Goal: Task Accomplishment & Management: Manage account settings

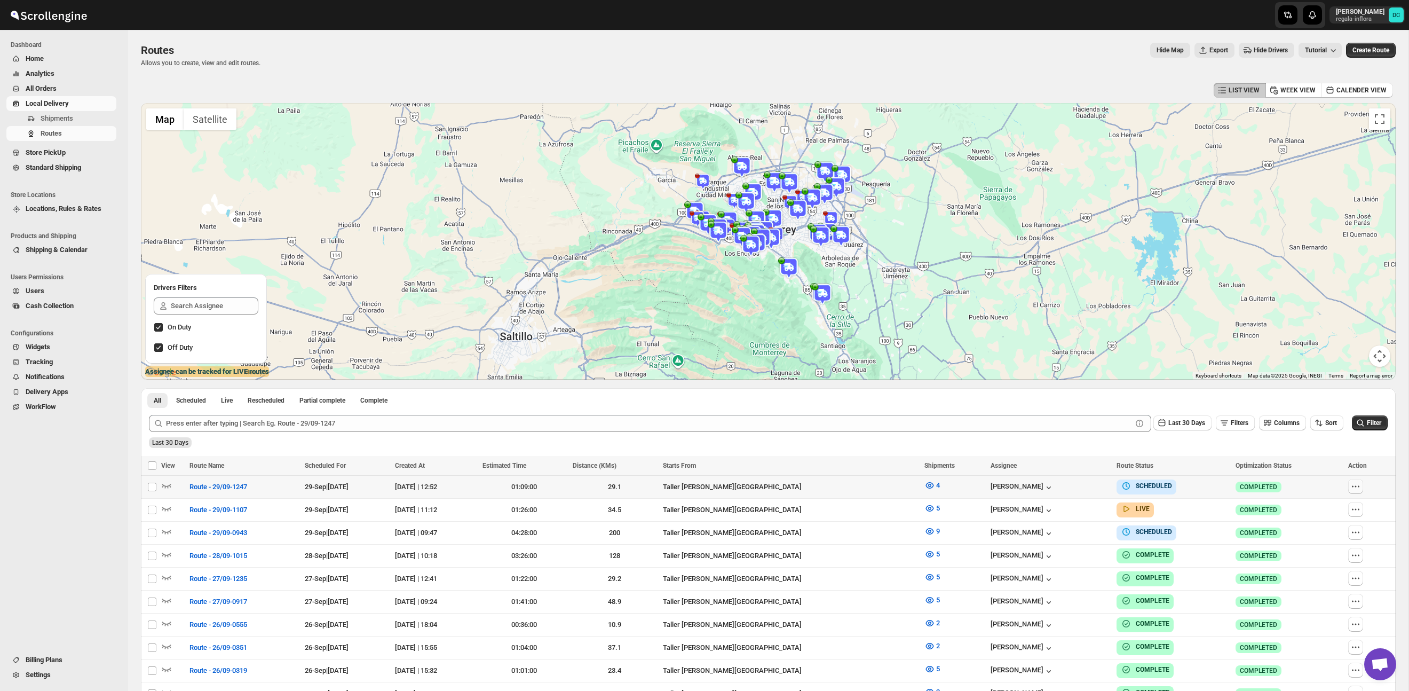
click at [1361, 485] on icon "button" at bounding box center [1355, 486] width 11 height 11
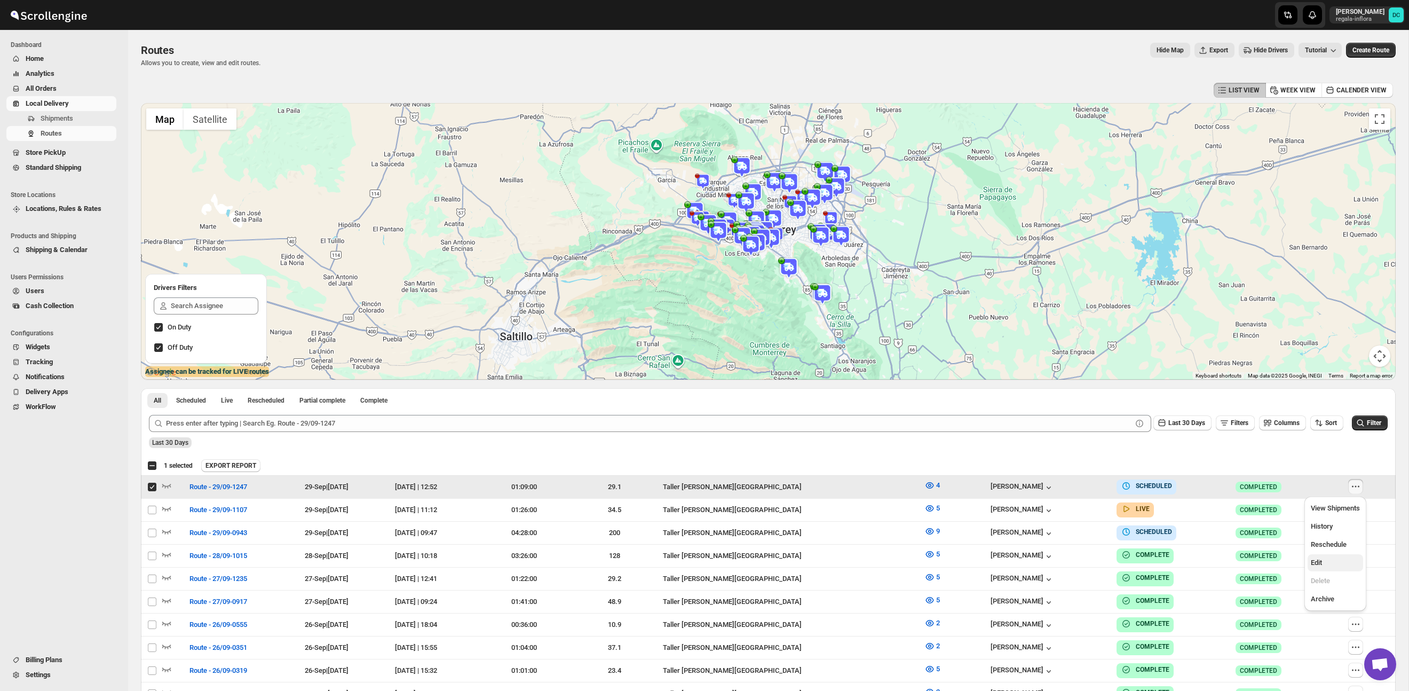
click at [1324, 564] on span "Edit" at bounding box center [1335, 562] width 49 height 11
checkbox input "false"
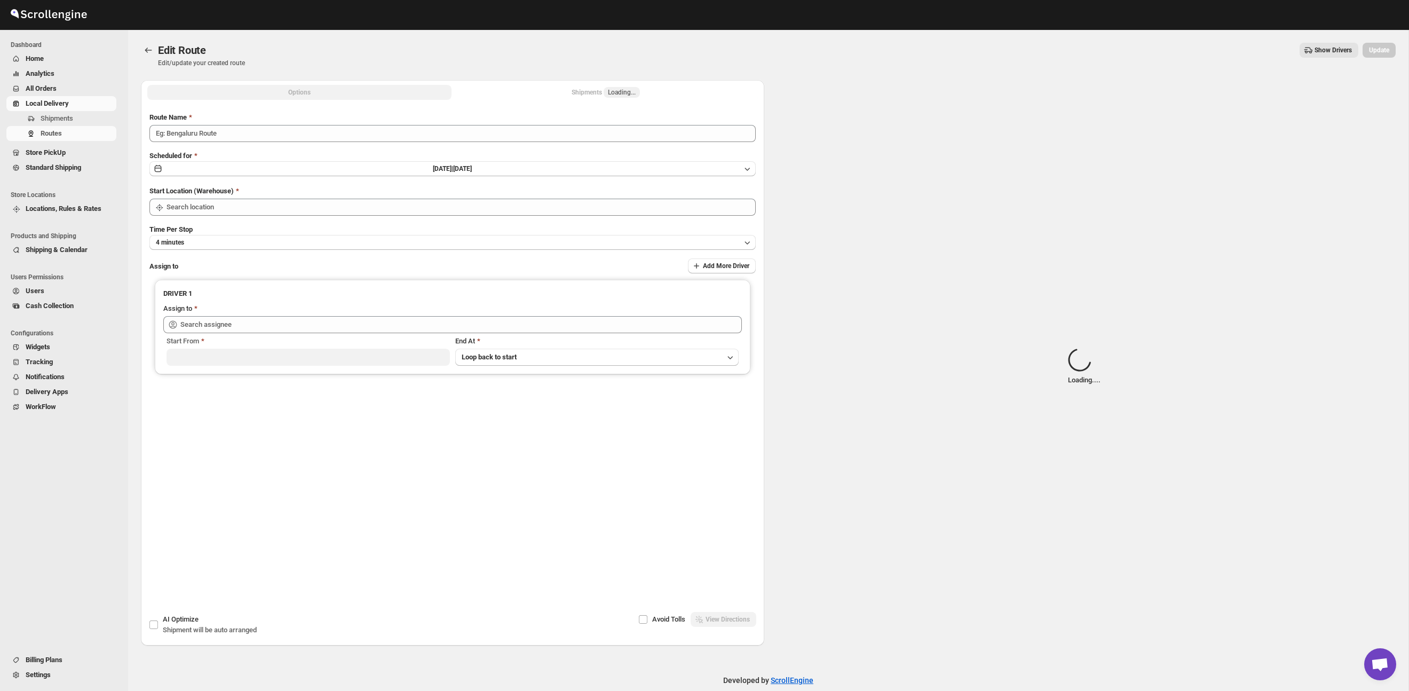
type input "Route - 29/09-1247"
type input "Taller [PERSON_NAME][GEOGRAPHIC_DATA]"
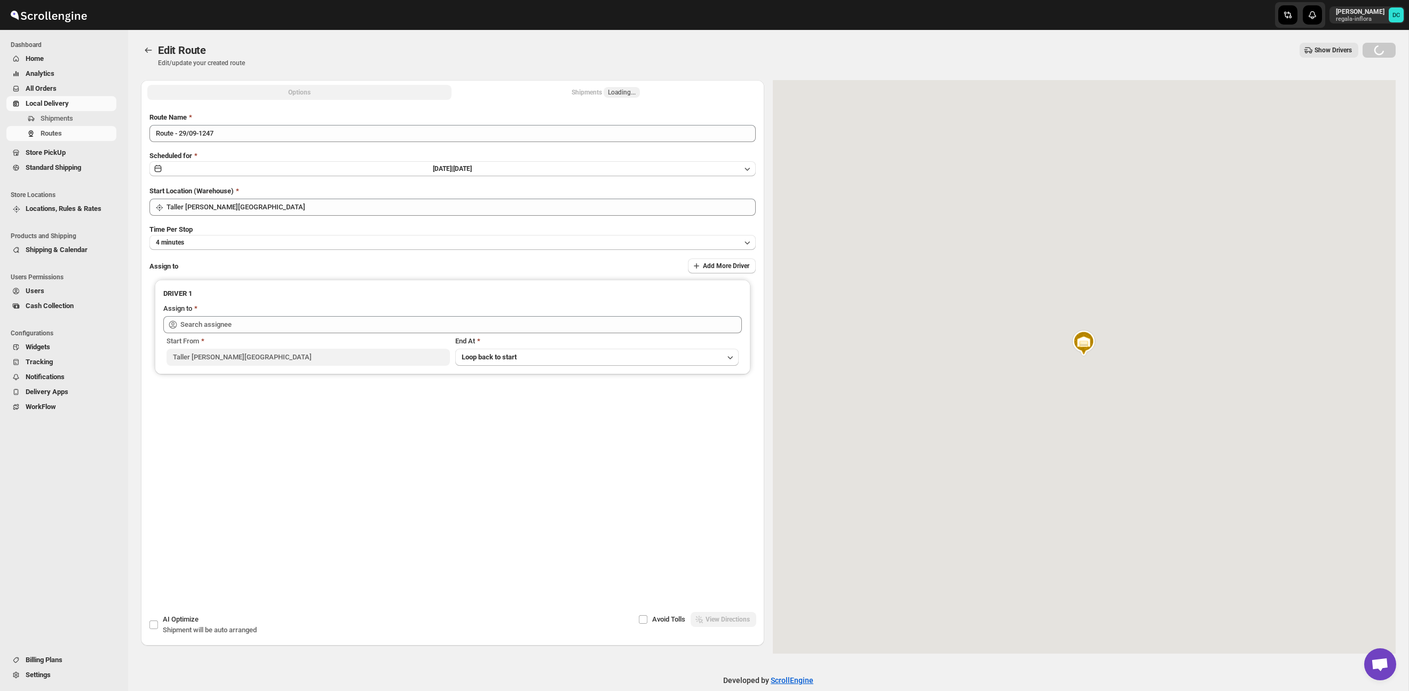
type input "[PERSON_NAME] ([EMAIL_ADDRESS][DOMAIN_NAME])"
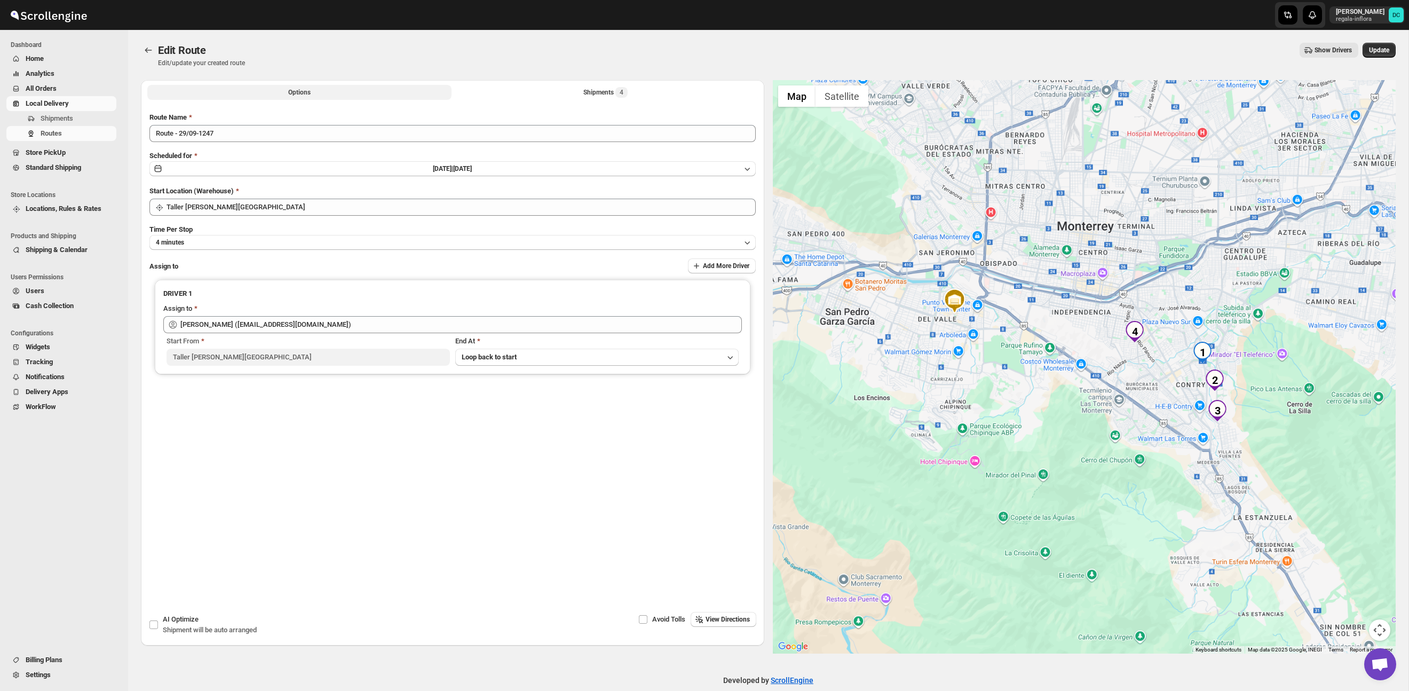
drag, startPoint x: 630, startPoint y: 92, endPoint x: 634, endPoint y: 102, distance: 10.8
click at [631, 93] on button "Shipments 4" at bounding box center [606, 92] width 304 height 15
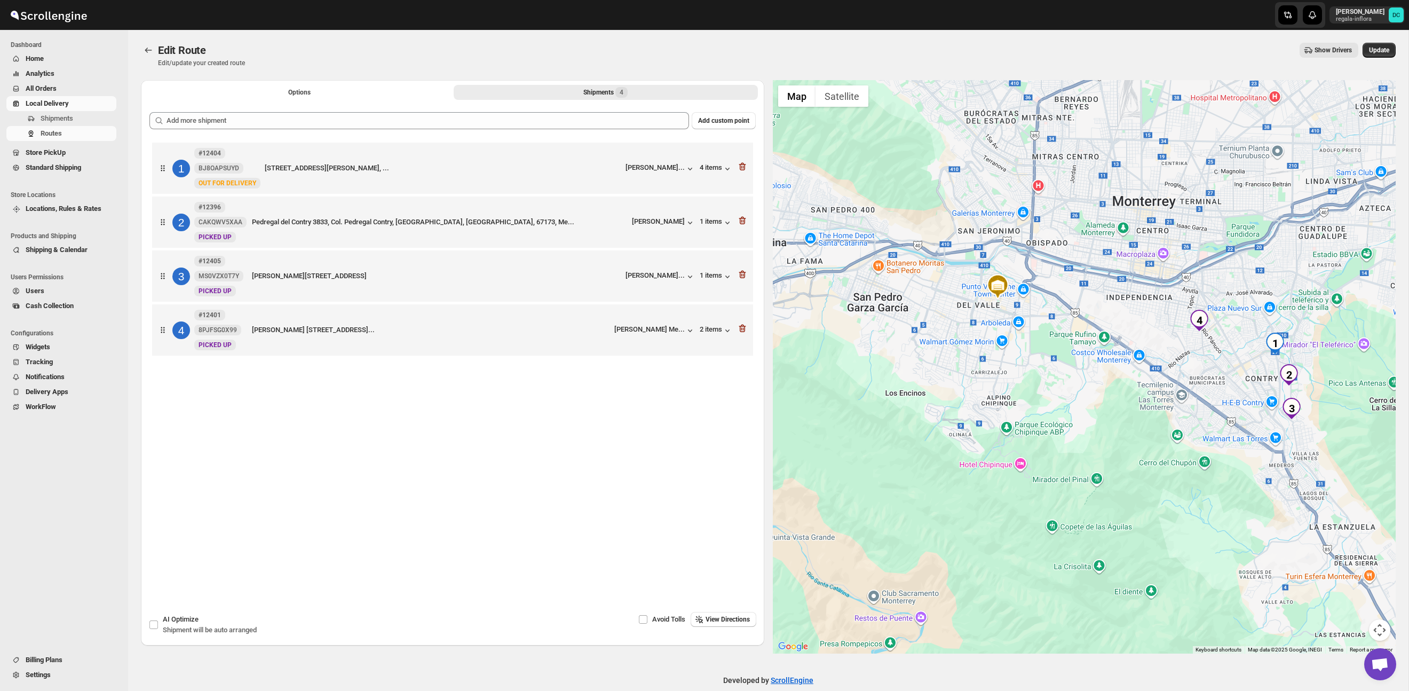
drag, startPoint x: 1246, startPoint y: 493, endPoint x: 1161, endPoint y: 424, distance: 108.9
click at [1159, 424] on div at bounding box center [1084, 366] width 623 height 573
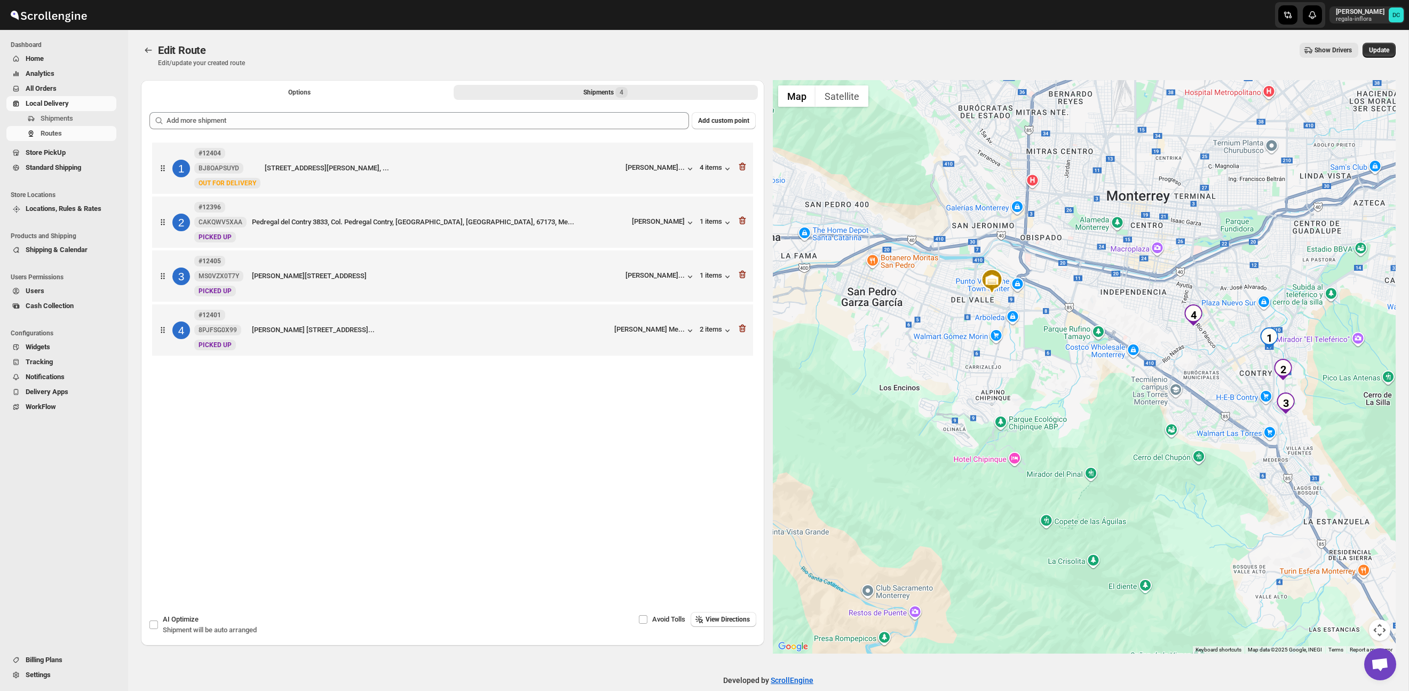
drag, startPoint x: 1208, startPoint y: 439, endPoint x: 1194, endPoint y: 429, distance: 17.3
click at [1194, 429] on div at bounding box center [1084, 366] width 623 height 573
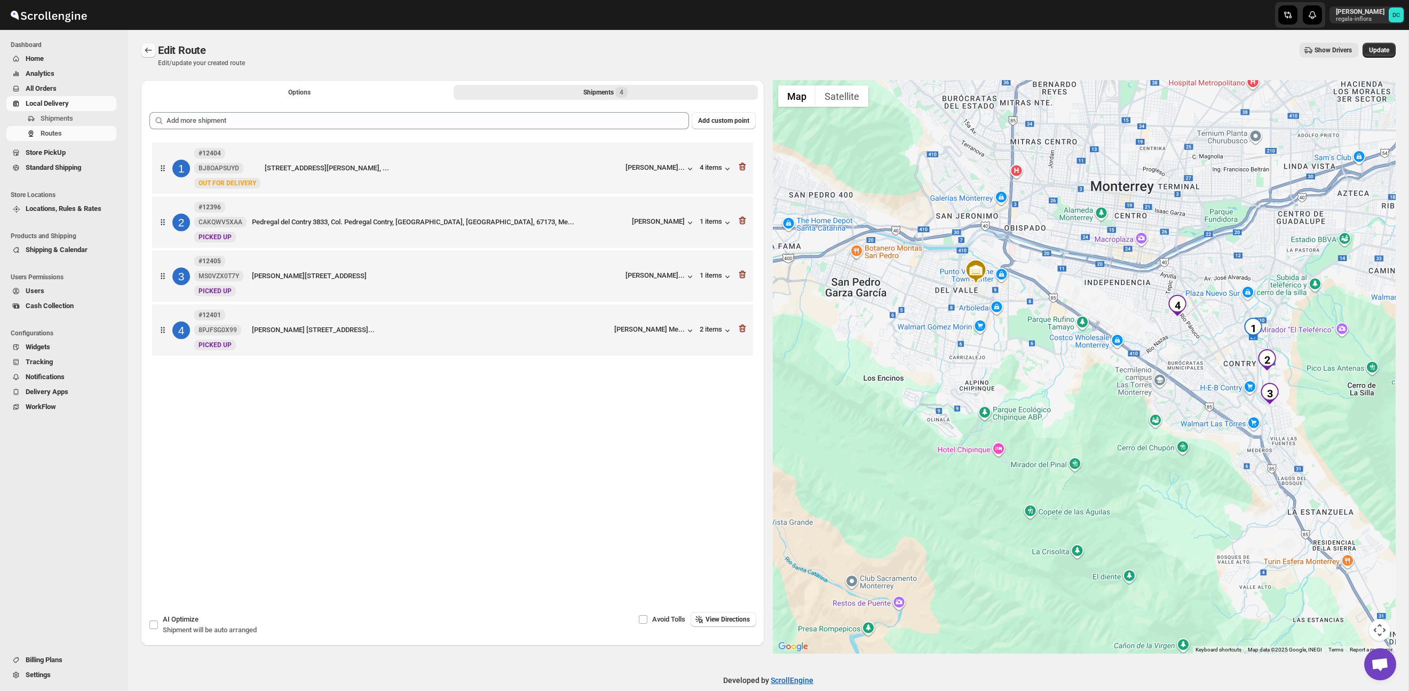
click at [154, 50] on button "Routes" at bounding box center [148, 50] width 15 height 15
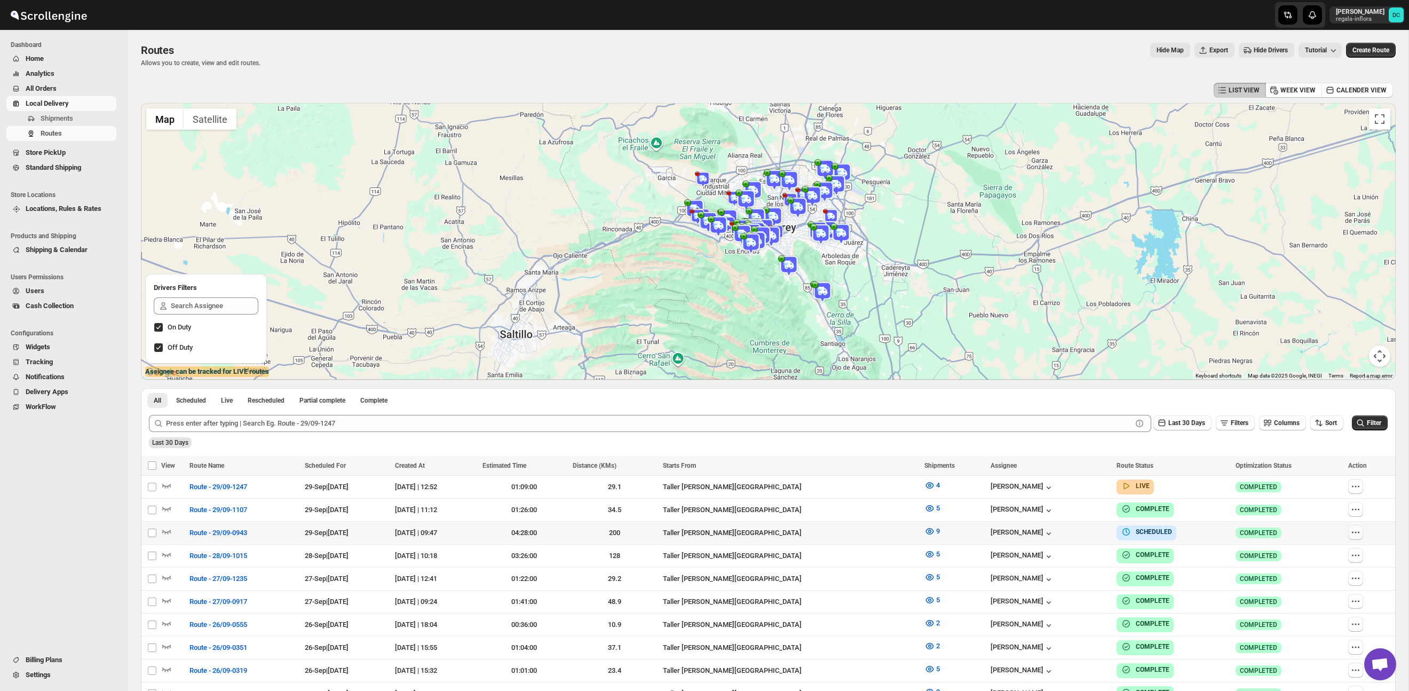
click at [1361, 533] on icon "button" at bounding box center [1355, 532] width 11 height 11
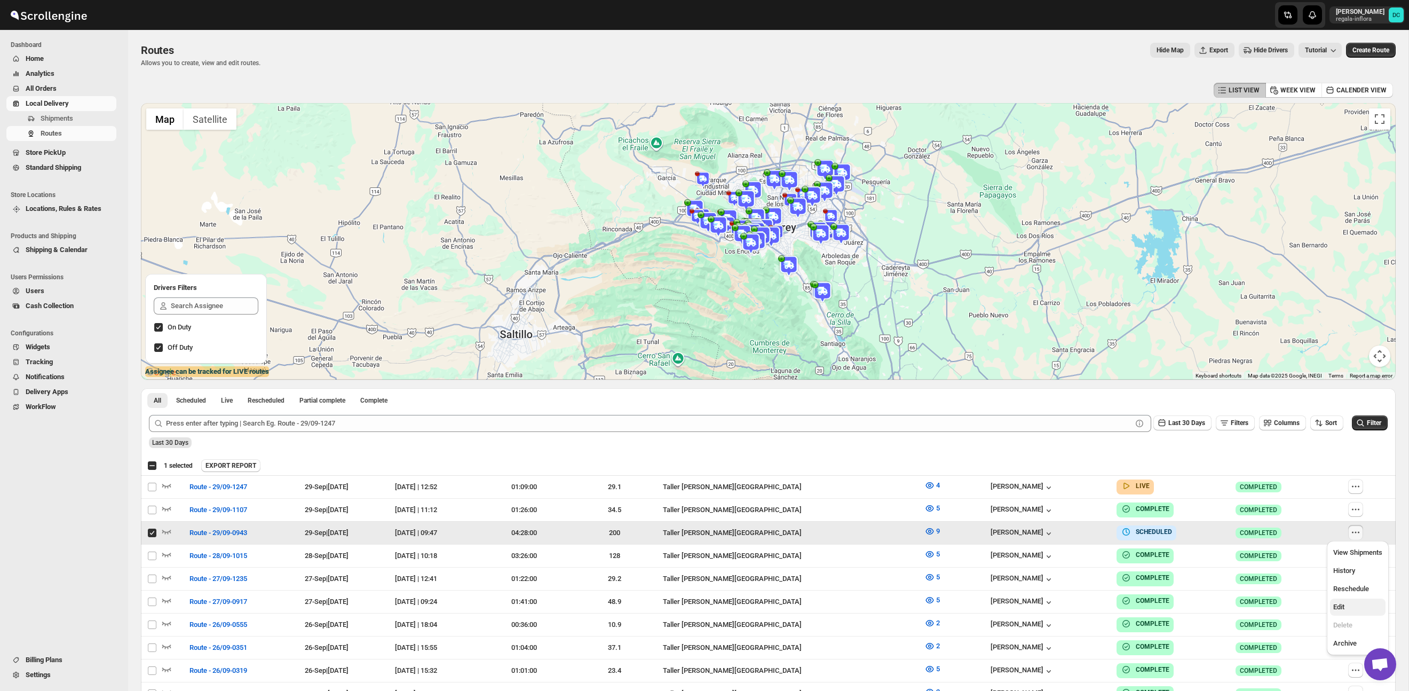
scroll to position [2, 0]
click at [1327, 603] on div "View Shipments History Reschedule Edit Delete Archive" at bounding box center [1358, 596] width 62 height 114
checkbox input "false"
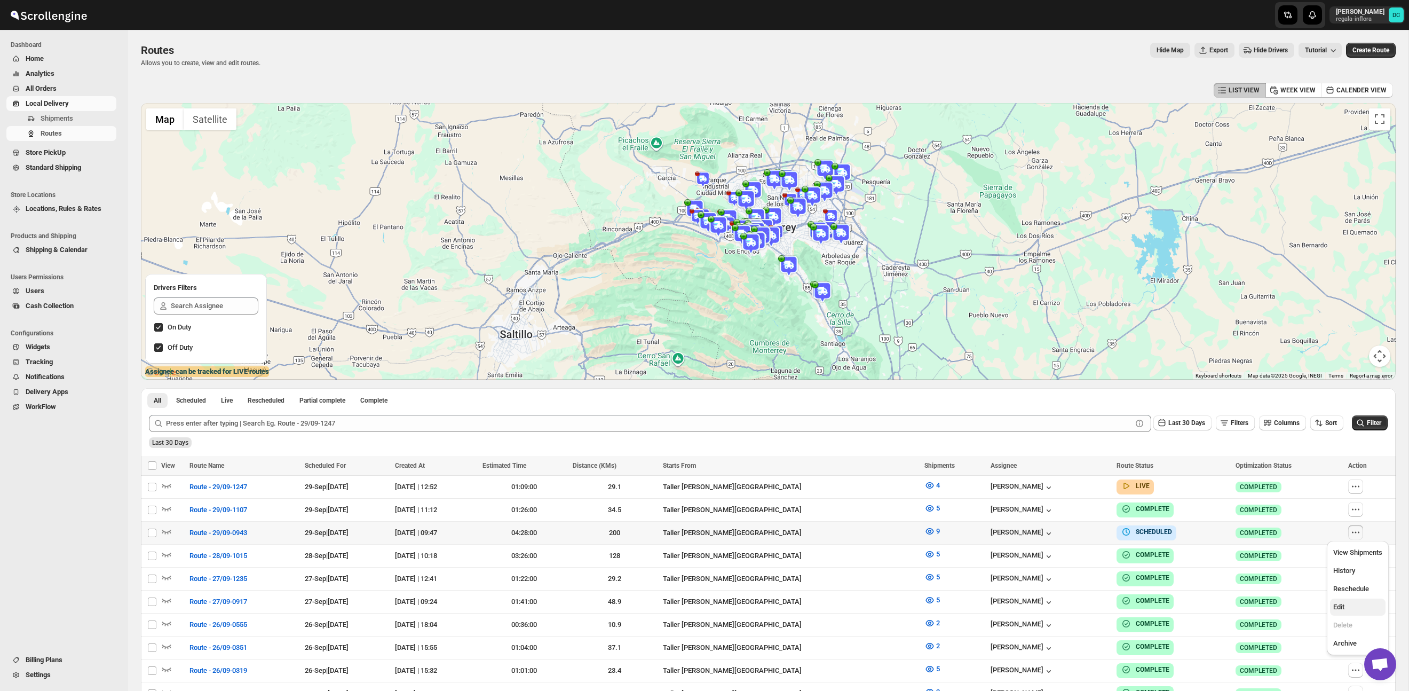
click at [1346, 603] on span "Edit" at bounding box center [1357, 606] width 49 height 11
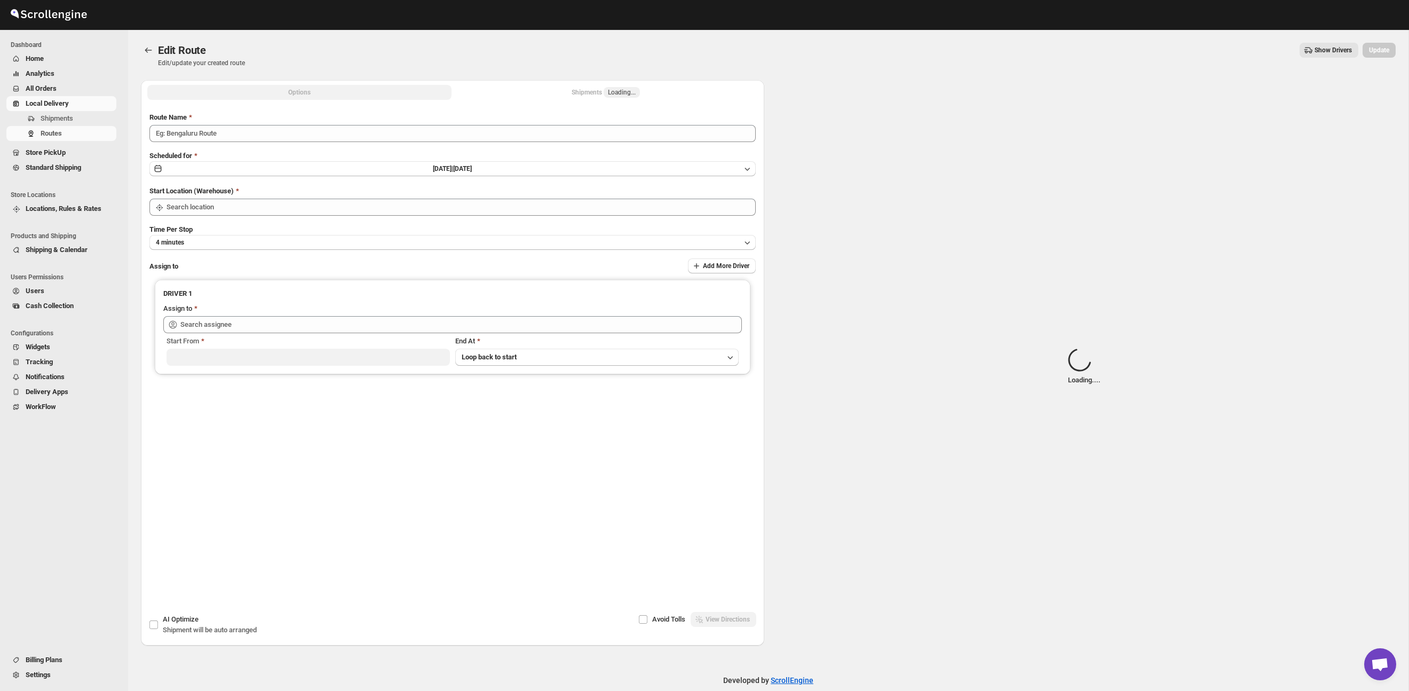
type input "Route - 29/09-0943"
type input "Taller [PERSON_NAME][GEOGRAPHIC_DATA]"
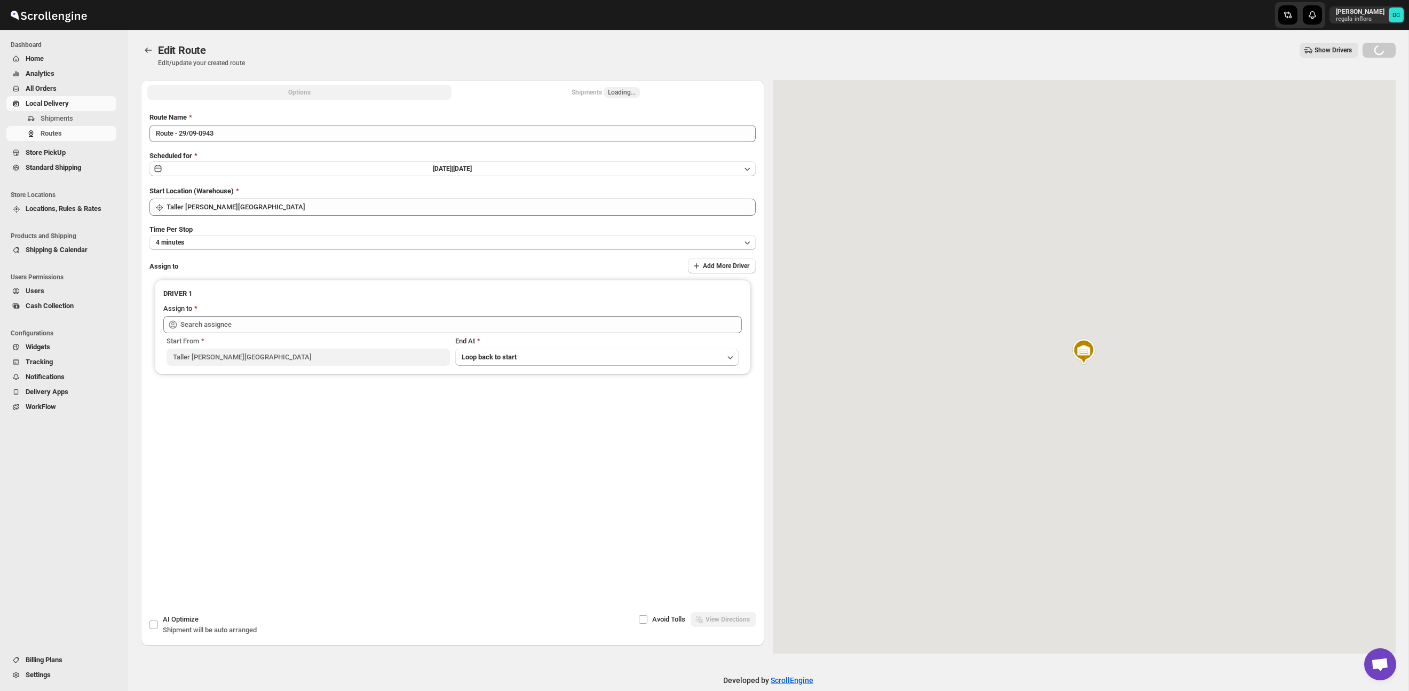
type input "[PERSON_NAME] ([EMAIL_ADDRESS][DOMAIN_NAME])"
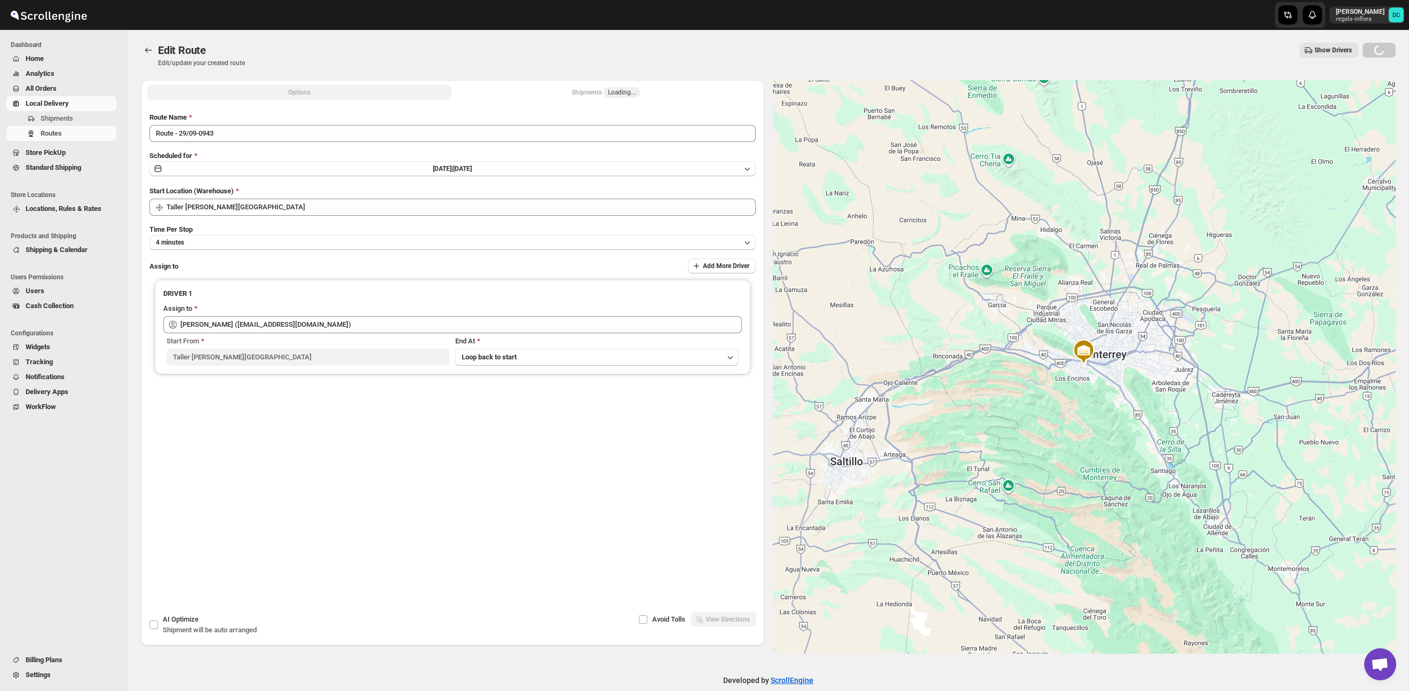
click at [611, 93] on div "Shipments Loading..." at bounding box center [606, 92] width 68 height 11
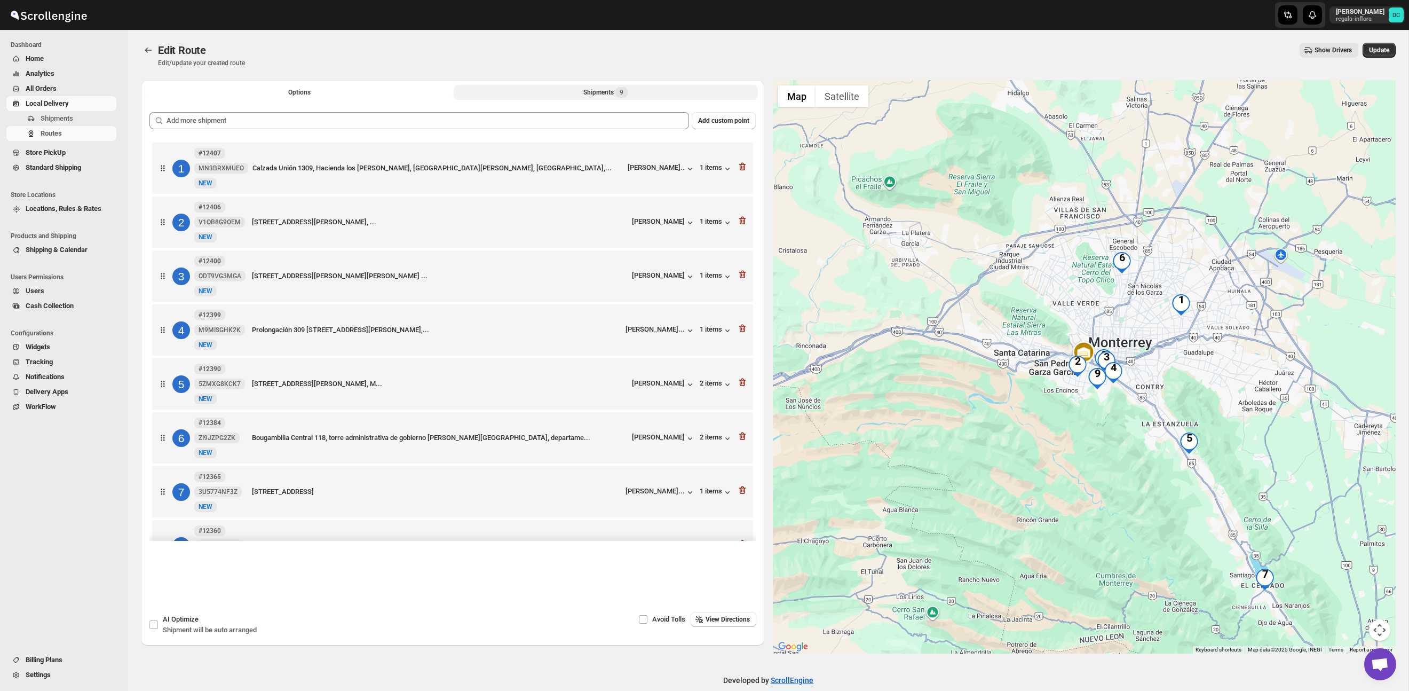
scroll to position [1, 0]
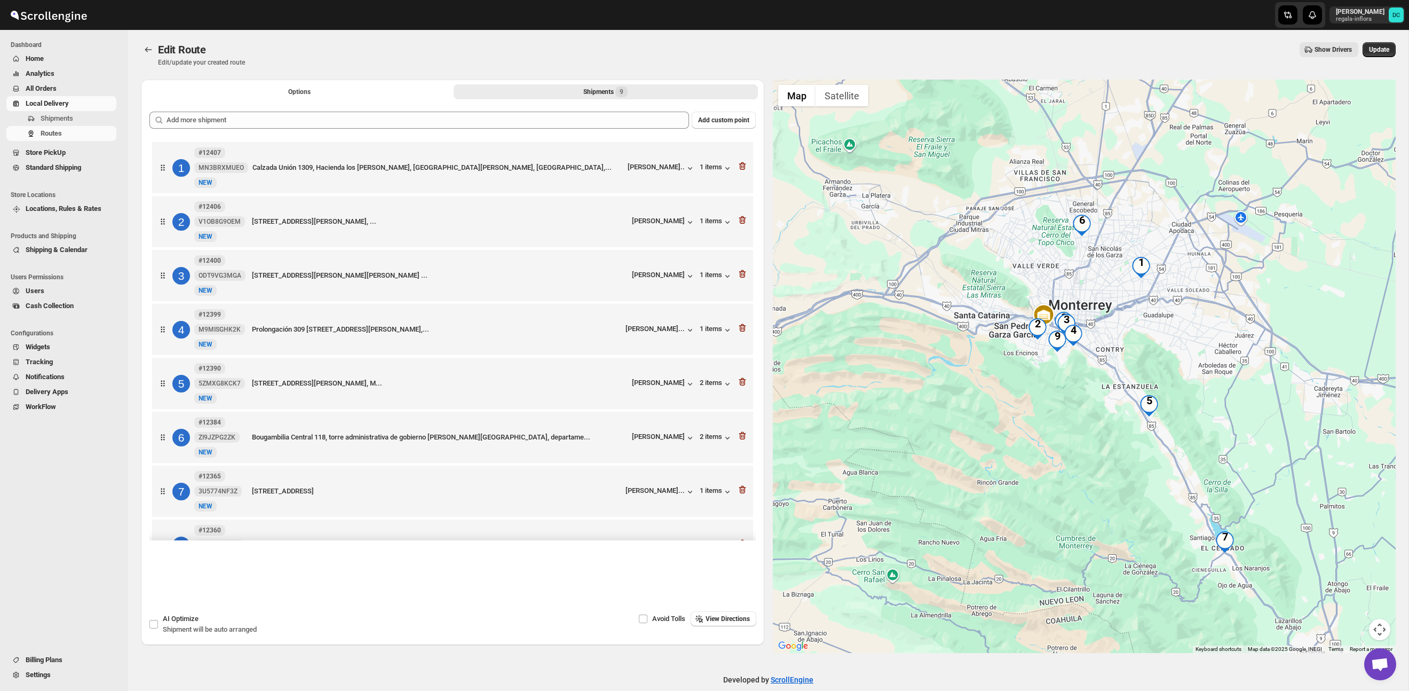
drag, startPoint x: 1214, startPoint y: 383, endPoint x: 1163, endPoint y: 332, distance: 71.3
click at [1163, 332] on div at bounding box center [1084, 366] width 623 height 573
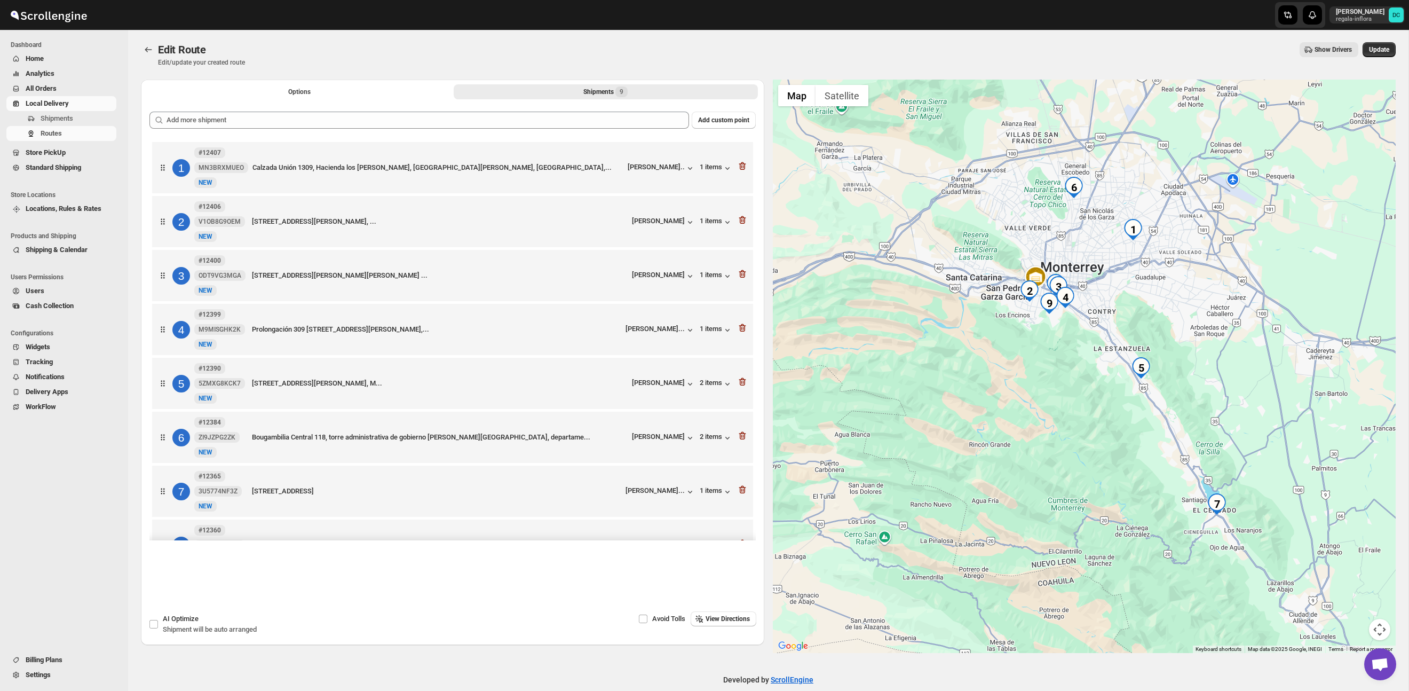
drag, startPoint x: 1179, startPoint y: 382, endPoint x: 1128, endPoint y: 332, distance: 71.3
click at [1174, 351] on div at bounding box center [1084, 366] width 623 height 573
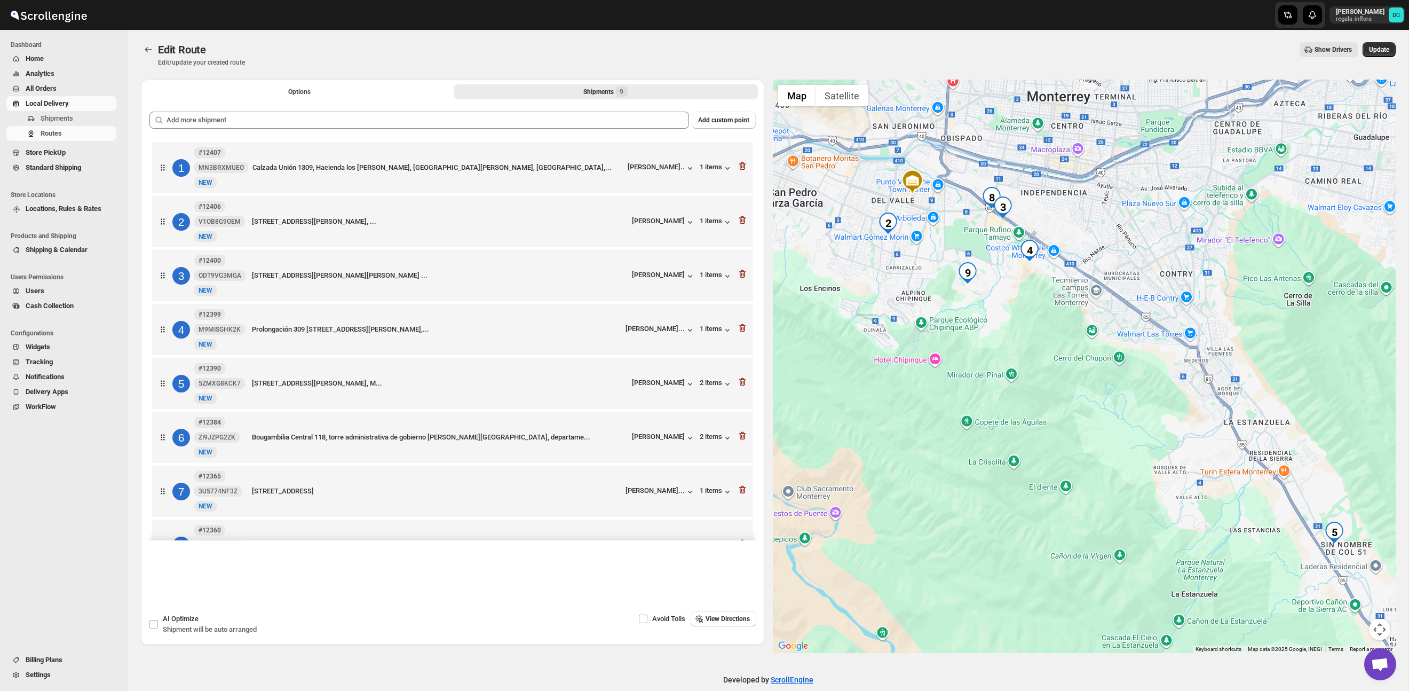
drag, startPoint x: 1013, startPoint y: 312, endPoint x: 1157, endPoint y: 418, distance: 179.3
click at [1156, 418] on div at bounding box center [1084, 366] width 623 height 573
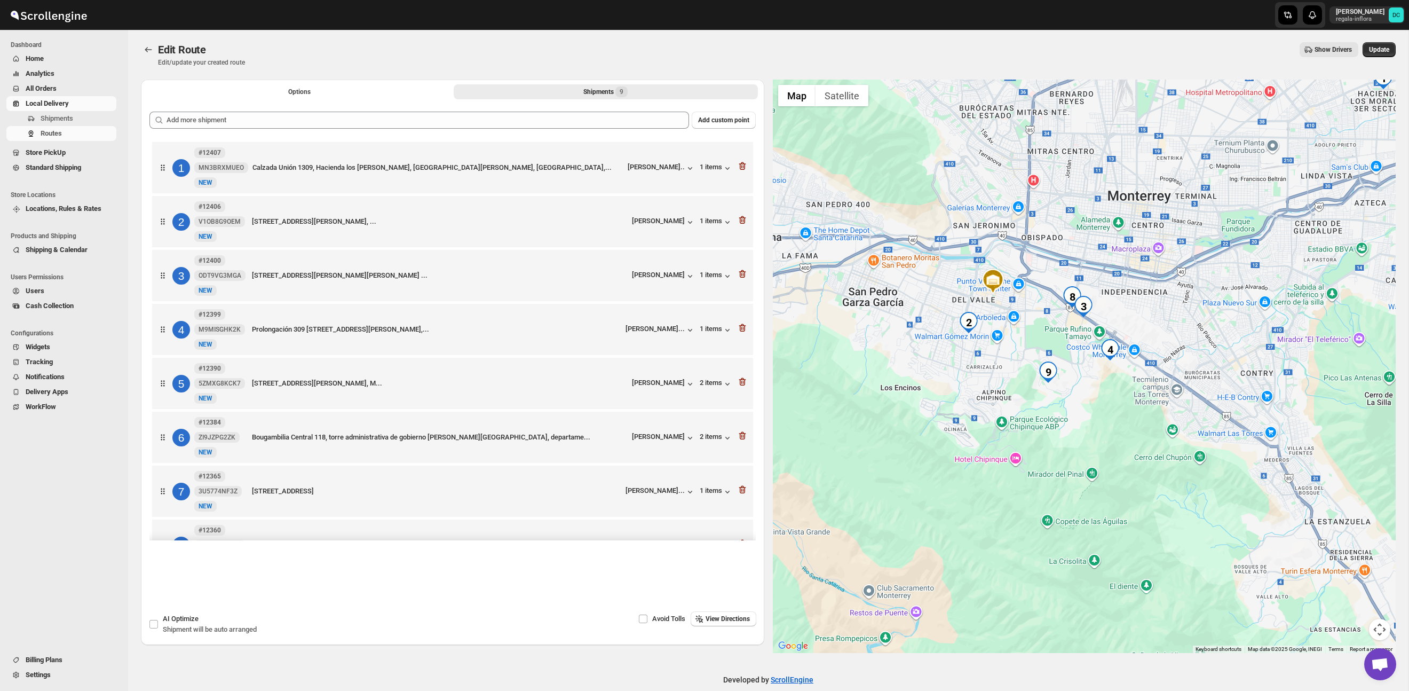
drag, startPoint x: 1219, startPoint y: 332, endPoint x: 1160, endPoint y: 330, distance: 59.3
click at [1161, 327] on div at bounding box center [1084, 366] width 623 height 573
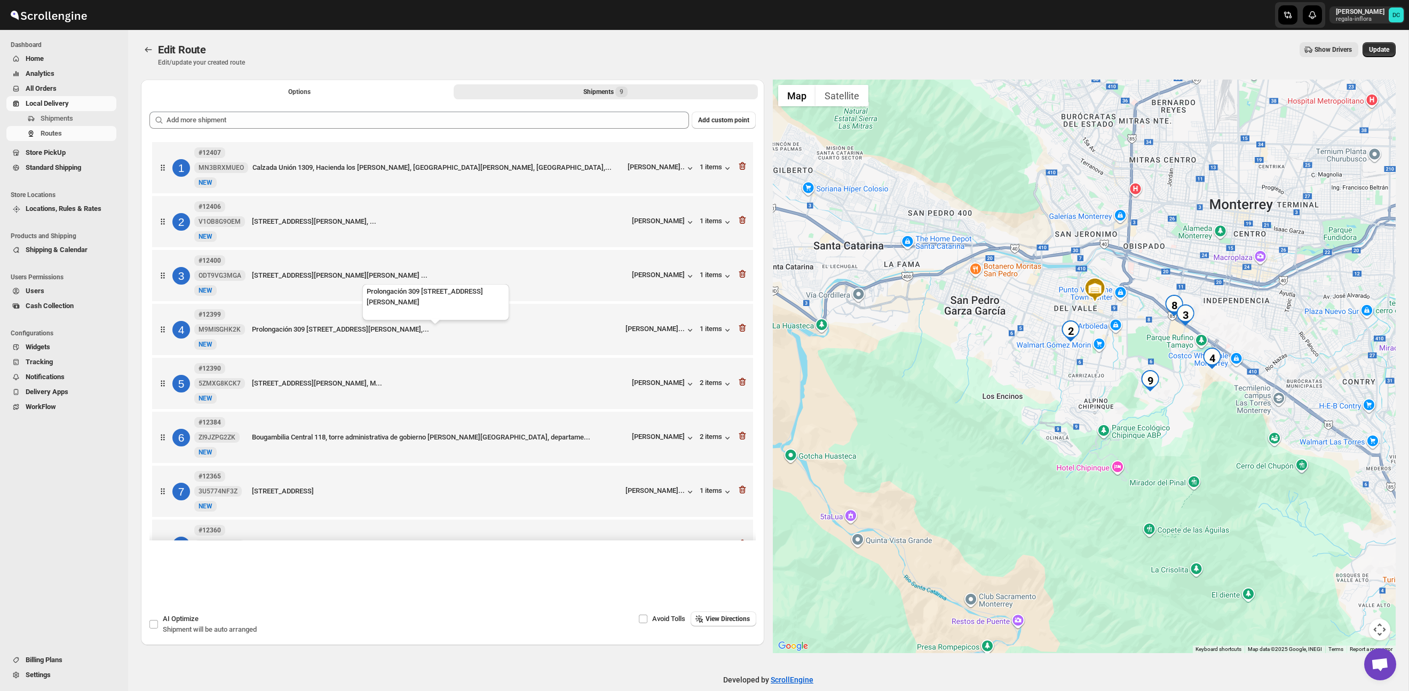
scroll to position [0, 0]
click at [741, 218] on icon "button" at bounding box center [742, 221] width 7 height 8
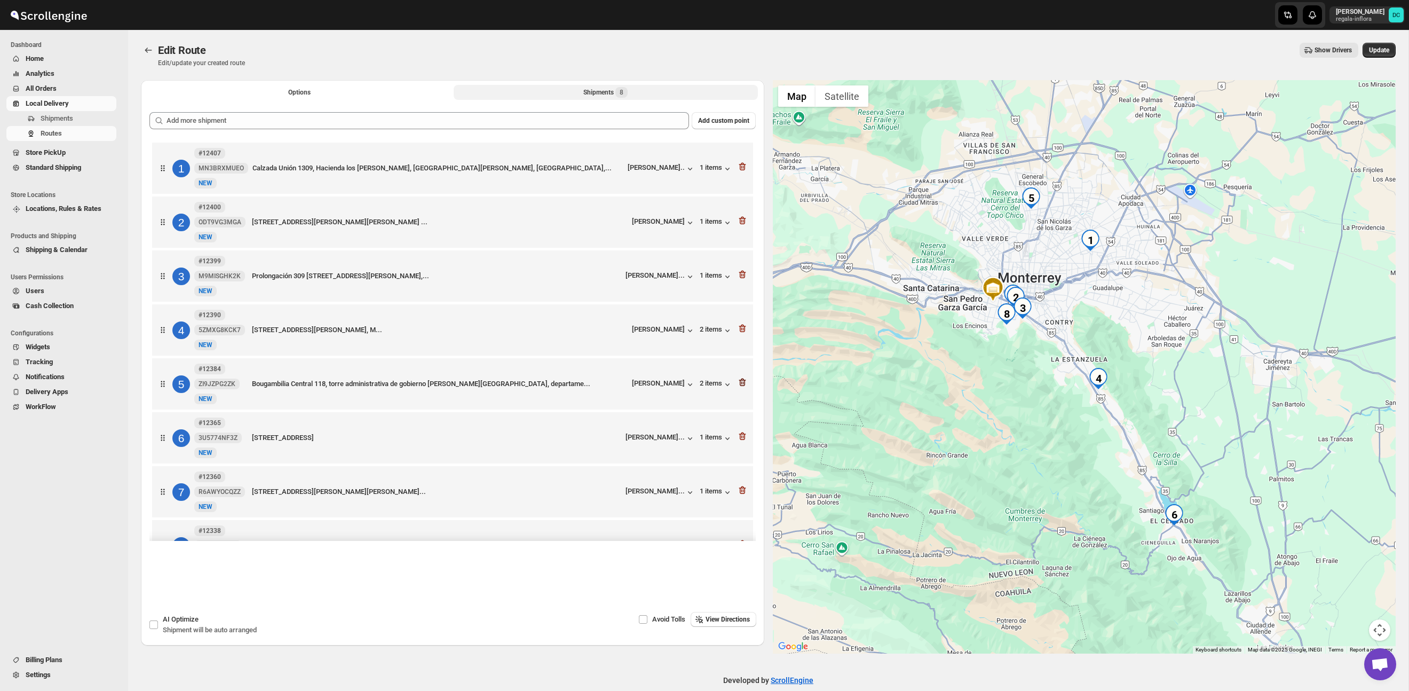
click at [738, 385] on icon "button" at bounding box center [742, 382] width 11 height 11
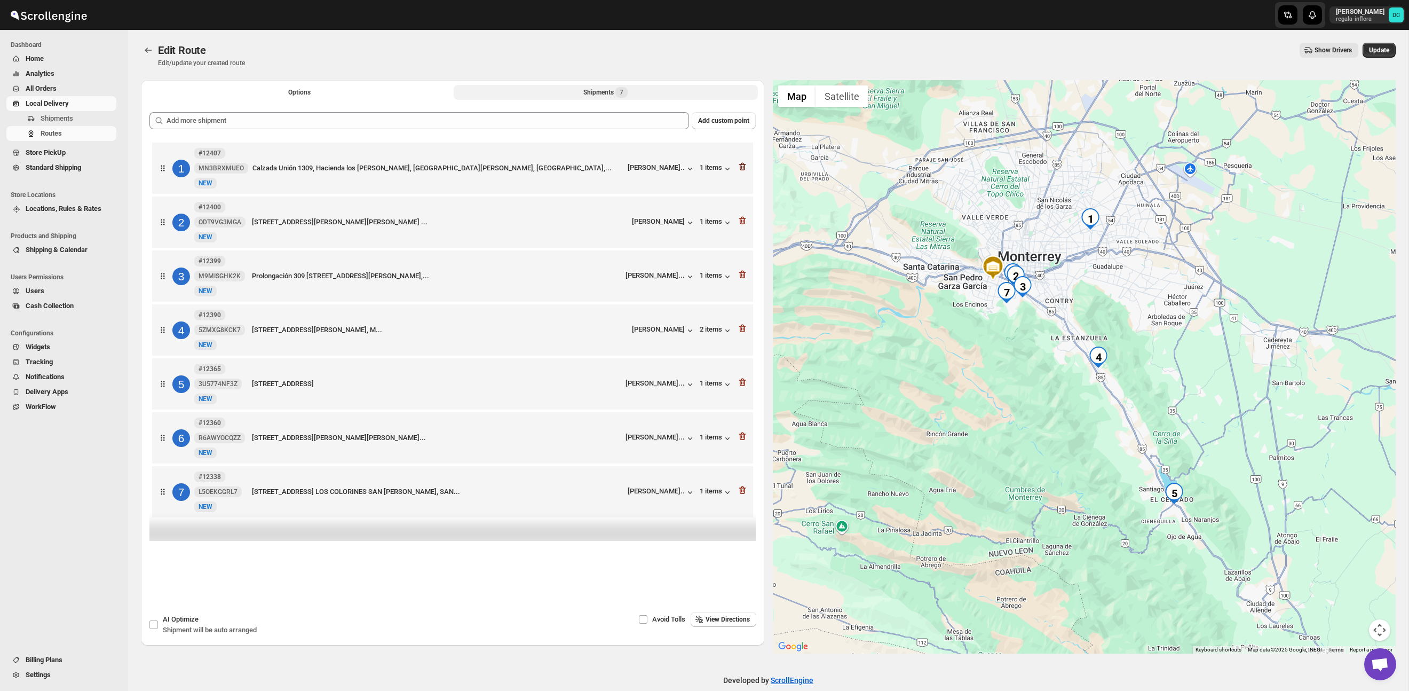
click at [746, 172] on icon "button" at bounding box center [742, 166] width 11 height 11
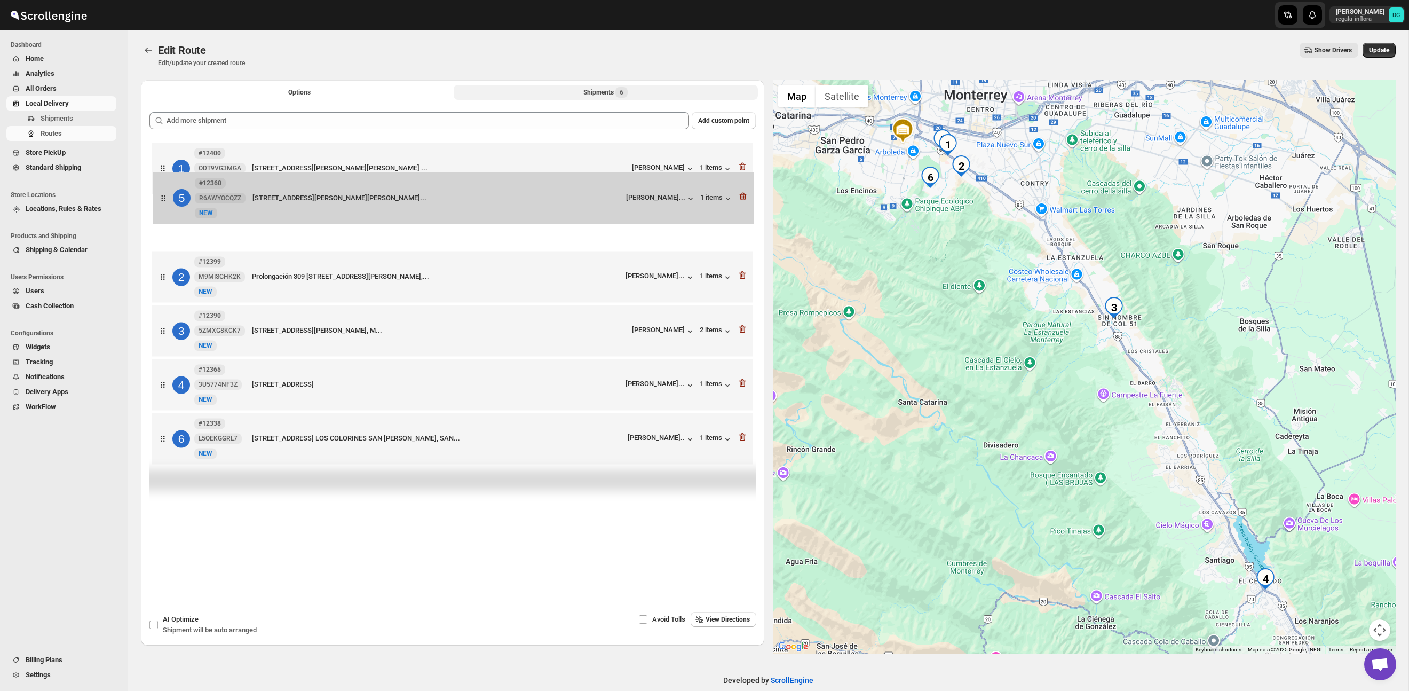
drag, startPoint x: 157, startPoint y: 394, endPoint x: 157, endPoint y: 180, distance: 213.5
click at [157, 180] on div "1 #12400 ODT9VG3MGA New NEW [STREET_ADDRESS][PERSON_NAME][PERSON_NAME] ... [PER…" at bounding box center [452, 304] width 606 height 329
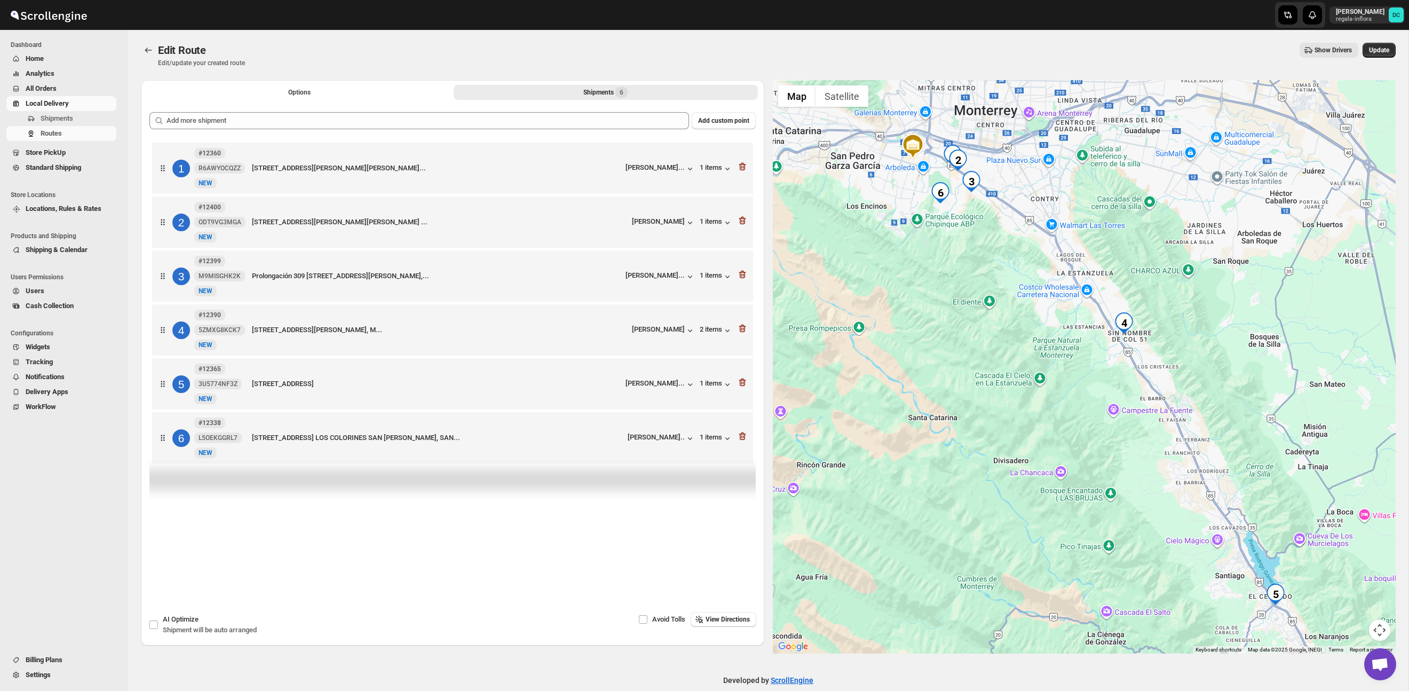
drag, startPoint x: 974, startPoint y: 225, endPoint x: 1013, endPoint y: 292, distance: 78.0
click at [1013, 292] on div at bounding box center [1084, 366] width 623 height 573
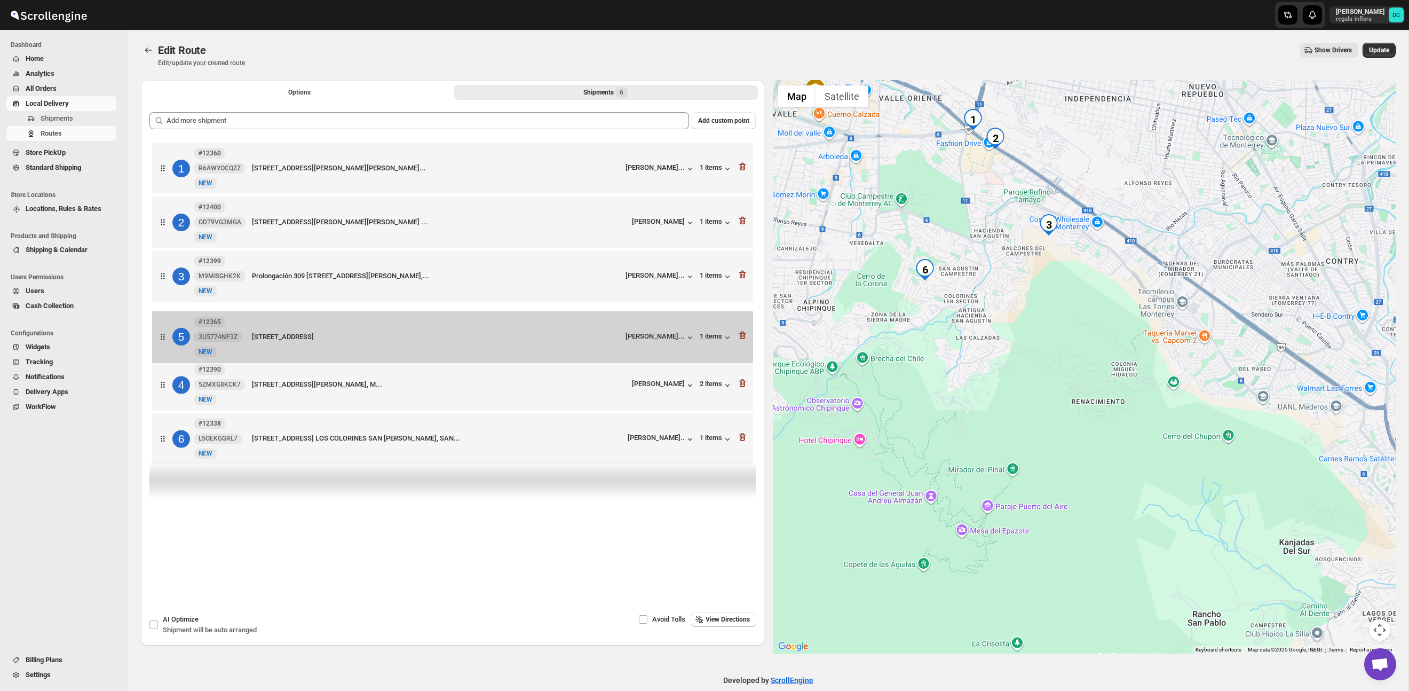
drag, startPoint x: 172, startPoint y: 390, endPoint x: 171, endPoint y: 336, distance: 53.9
click at [171, 337] on div "1 #12360 R6AWYOCQZZ New NEW [STREET_ADDRESS][PERSON_NAME][PERSON_NAME]... [PERS…" at bounding box center [452, 304] width 606 height 329
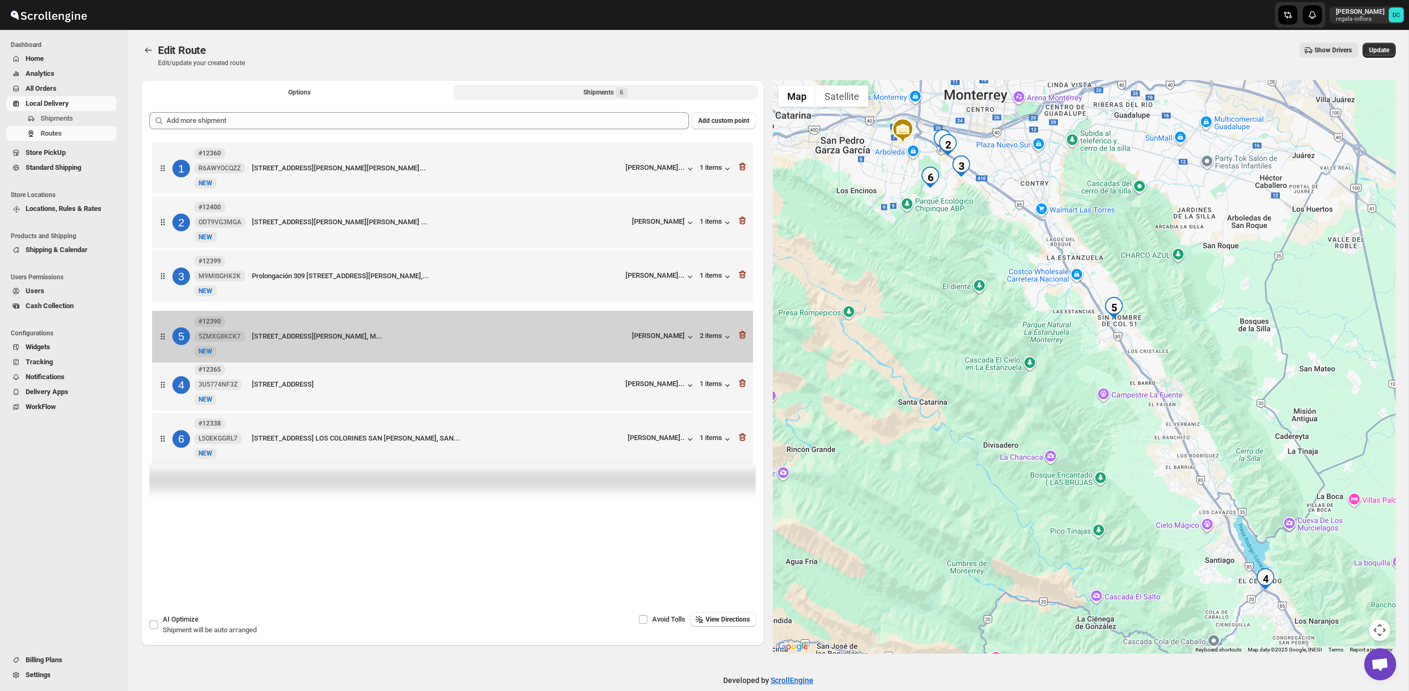
drag, startPoint x: 162, startPoint y: 391, endPoint x: 163, endPoint y: 335, distance: 56.0
click at [163, 334] on div "1 #12360 R6AWYOCQZZ New NEW [STREET_ADDRESS][PERSON_NAME][PERSON_NAME]... [PERS…" at bounding box center [452, 304] width 606 height 329
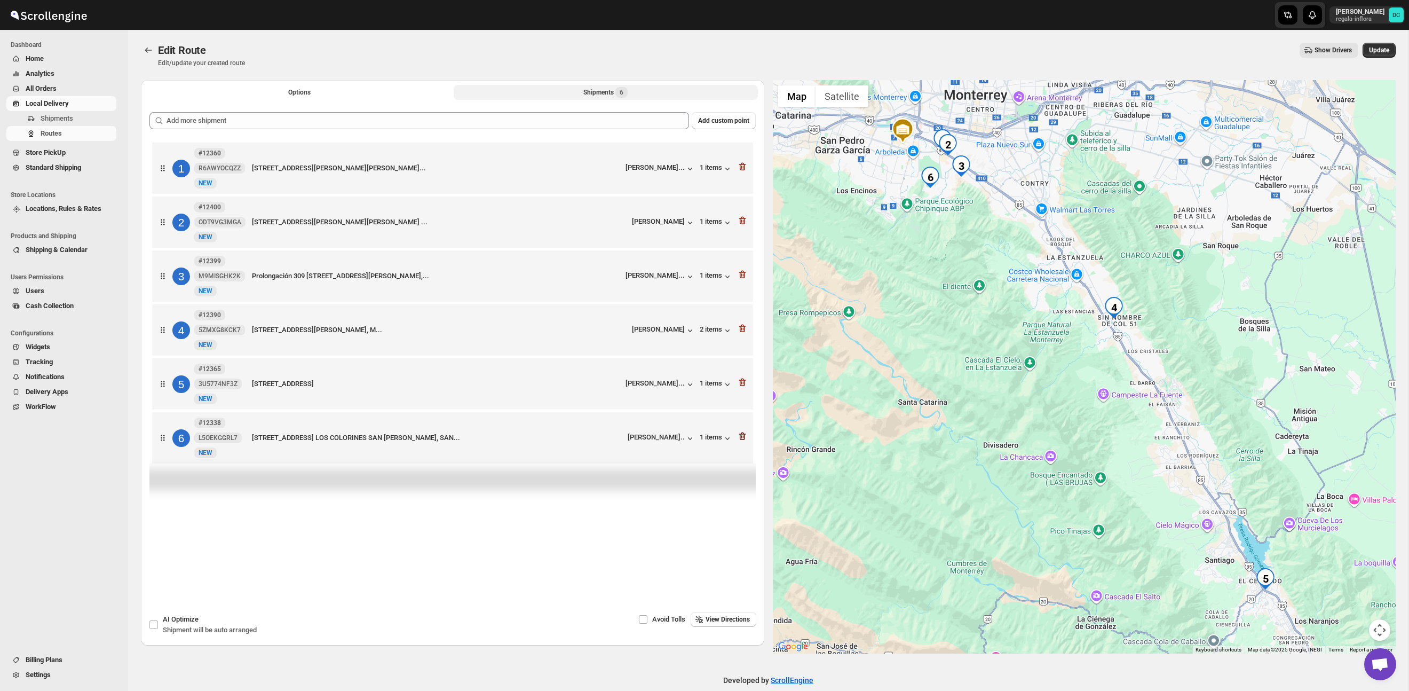
click at [745, 440] on icon "button" at bounding box center [742, 436] width 11 height 11
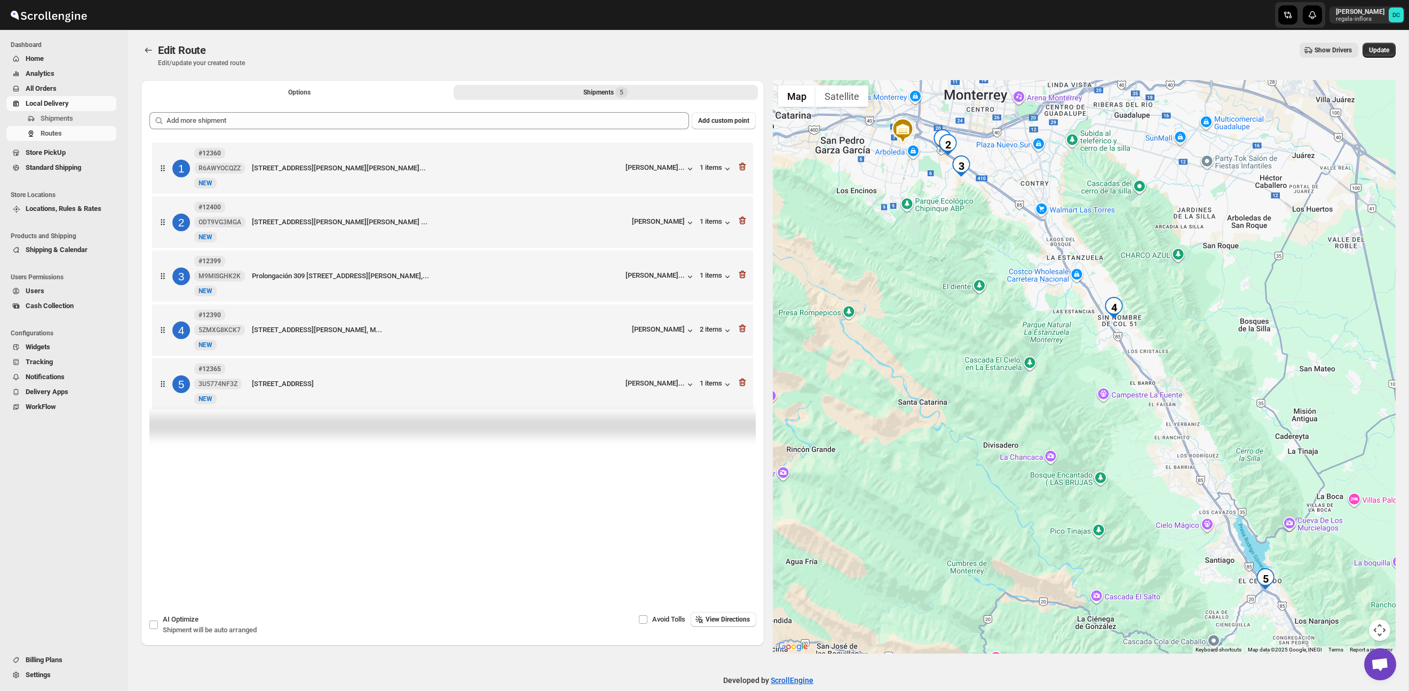
drag, startPoint x: 960, startPoint y: 325, endPoint x: 997, endPoint y: 424, distance: 106.2
click at [998, 427] on div at bounding box center [1084, 366] width 623 height 573
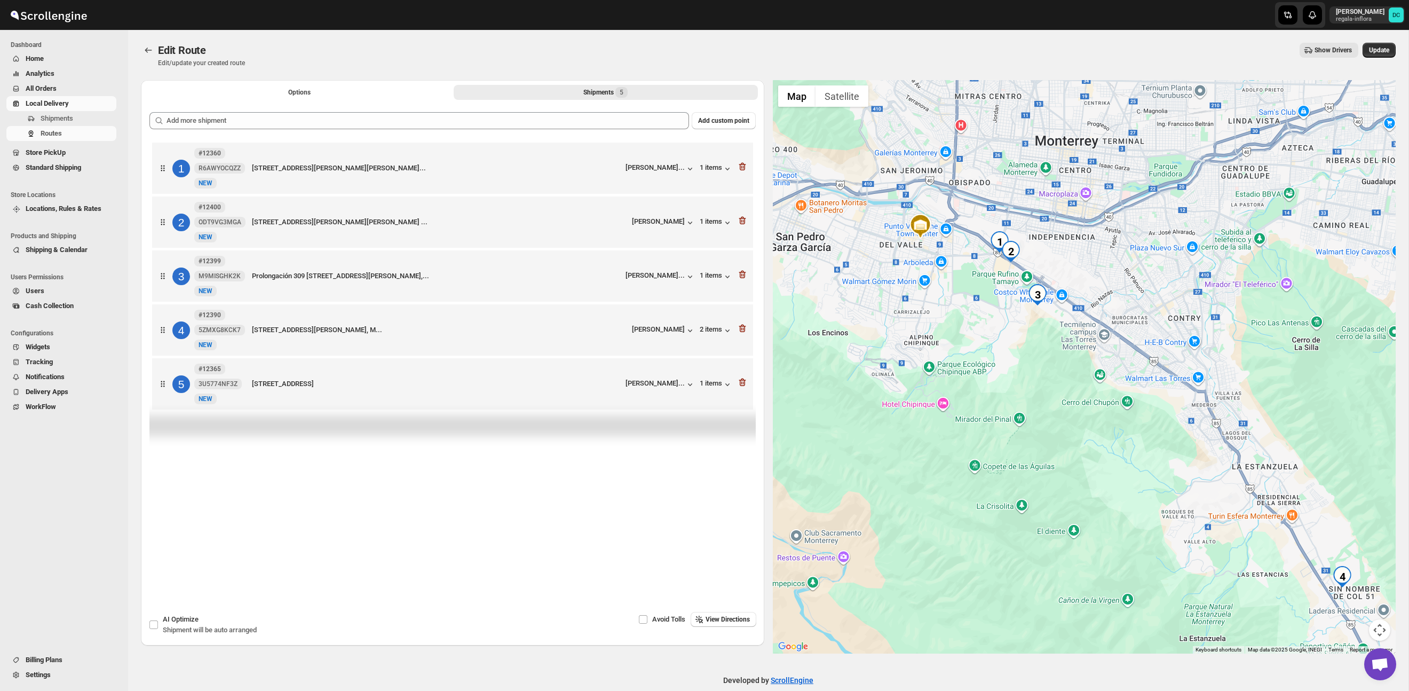
drag, startPoint x: 1123, startPoint y: 402, endPoint x: 1104, endPoint y: 391, distance: 22.4
click at [1110, 396] on div at bounding box center [1084, 366] width 623 height 573
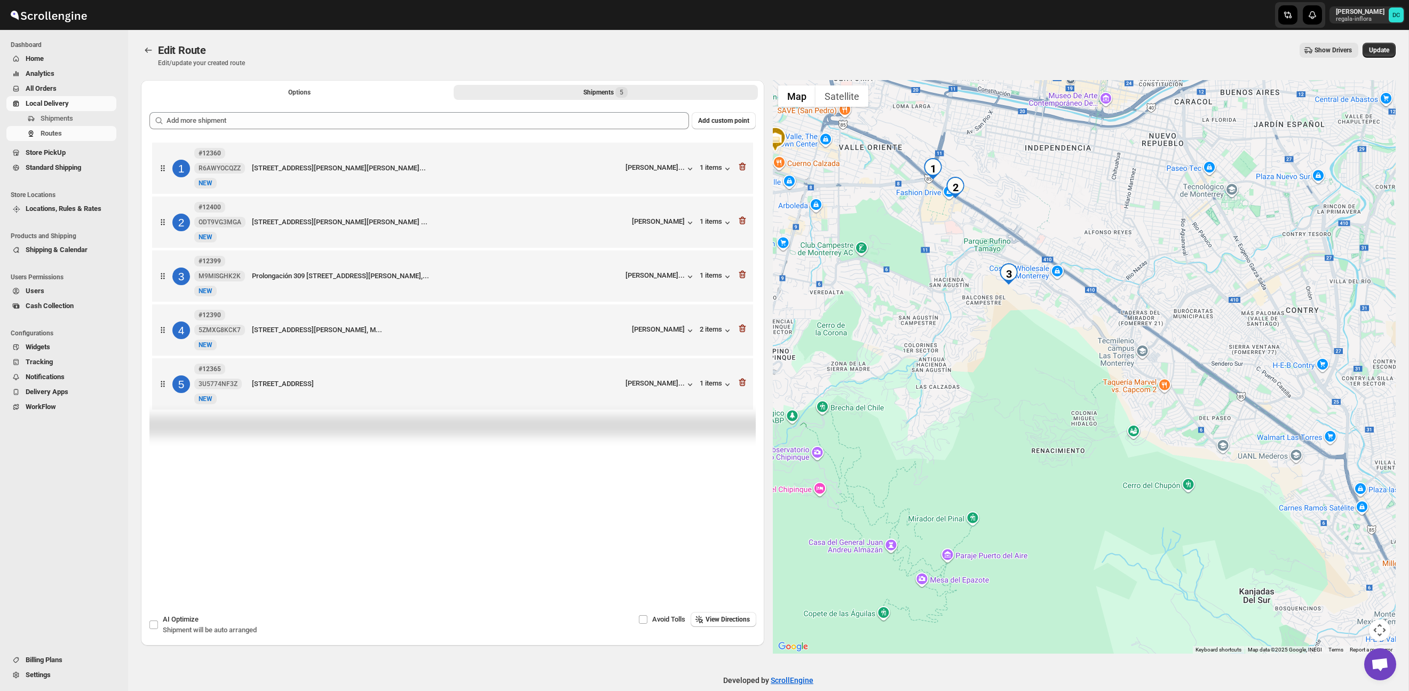
drag, startPoint x: 1207, startPoint y: 446, endPoint x: 1166, endPoint y: 404, distance: 58.1
click at [1023, 346] on div at bounding box center [1084, 366] width 623 height 573
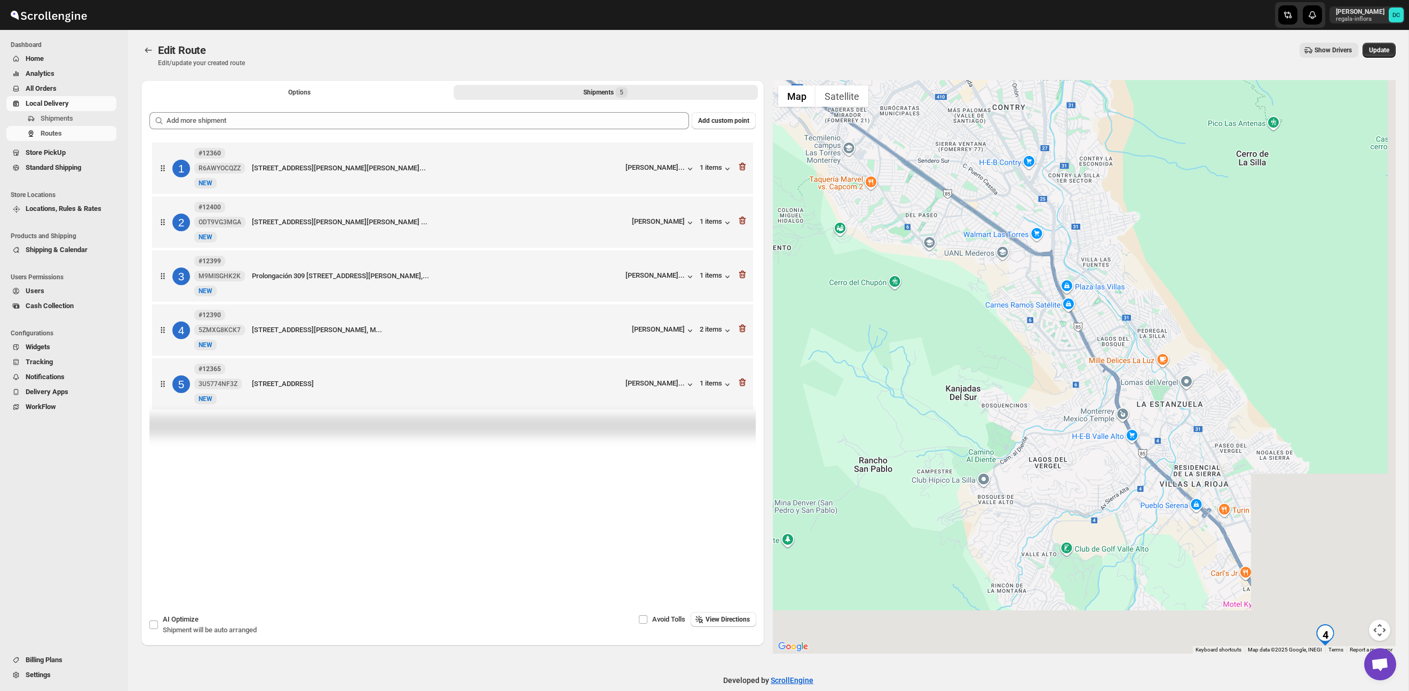
drag, startPoint x: 1239, startPoint y: 439, endPoint x: 1039, endPoint y: 288, distance: 250.3
click at [1018, 278] on div at bounding box center [1084, 366] width 623 height 573
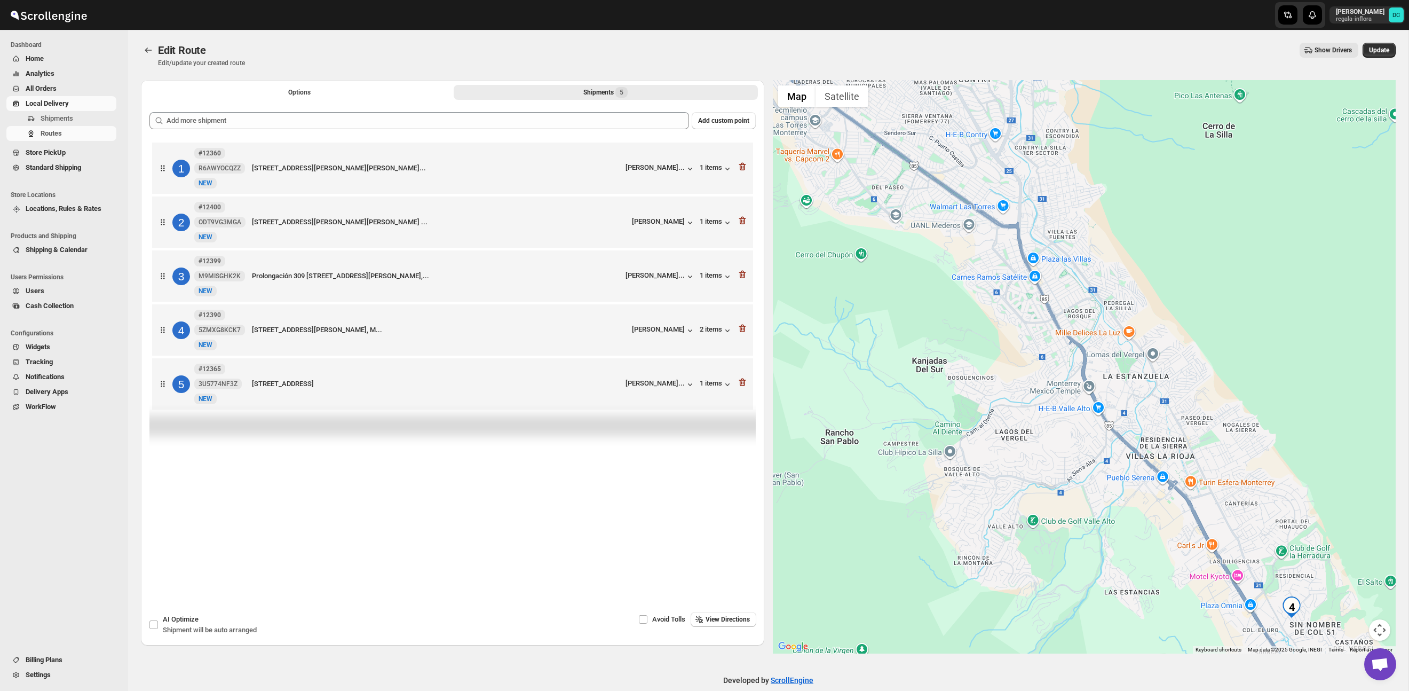
drag, startPoint x: 1255, startPoint y: 373, endPoint x: 1152, endPoint y: 285, distance: 135.2
click at [1152, 285] on div at bounding box center [1084, 366] width 623 height 573
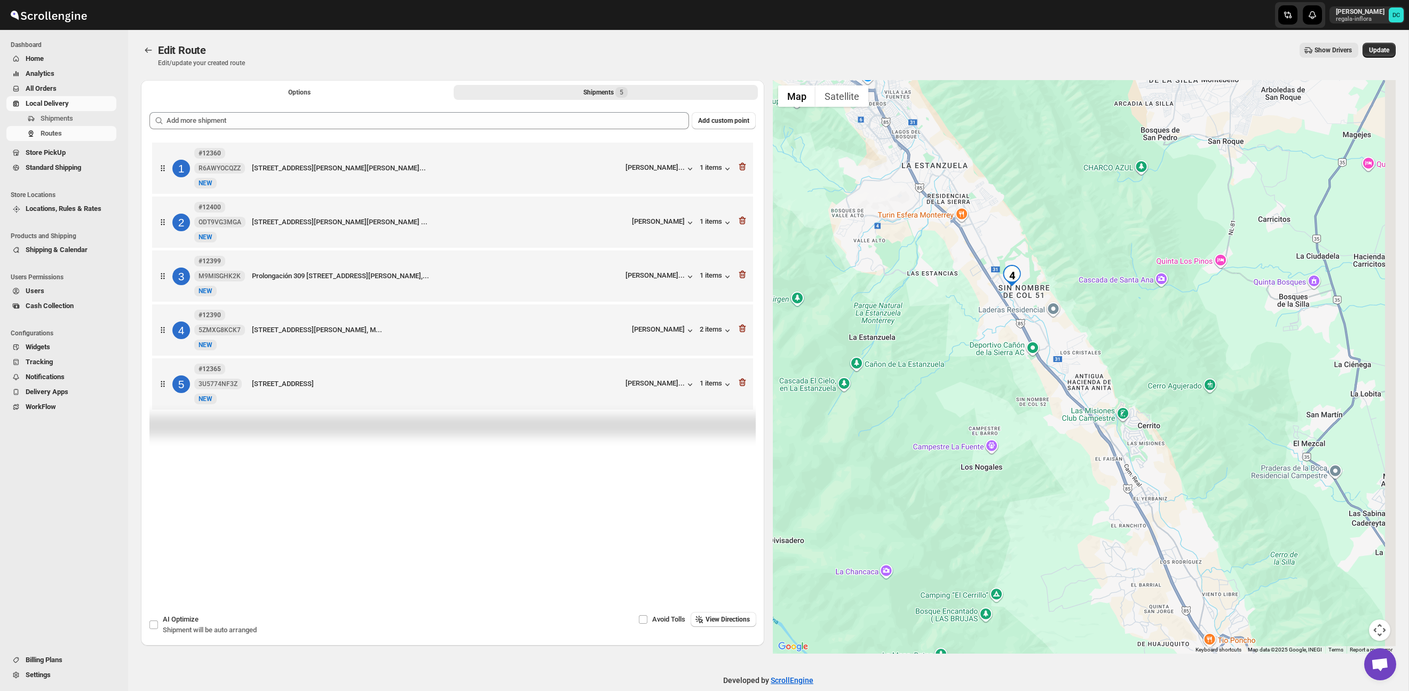
drag, startPoint x: 1217, startPoint y: 363, endPoint x: 1035, endPoint y: 209, distance: 238.9
click at [1028, 200] on div at bounding box center [1084, 366] width 623 height 573
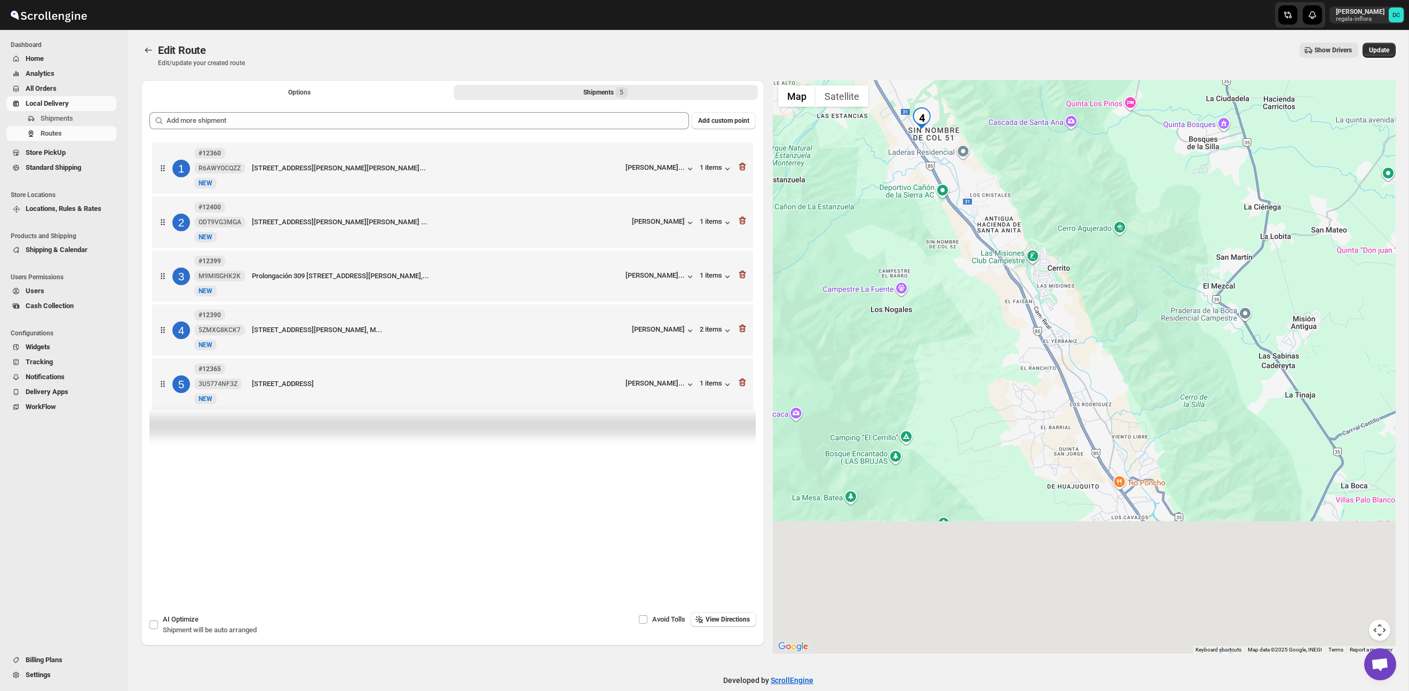
drag, startPoint x: 1102, startPoint y: 283, endPoint x: 1066, endPoint y: 173, distance: 116.1
click at [1061, 164] on div at bounding box center [1084, 366] width 623 height 573
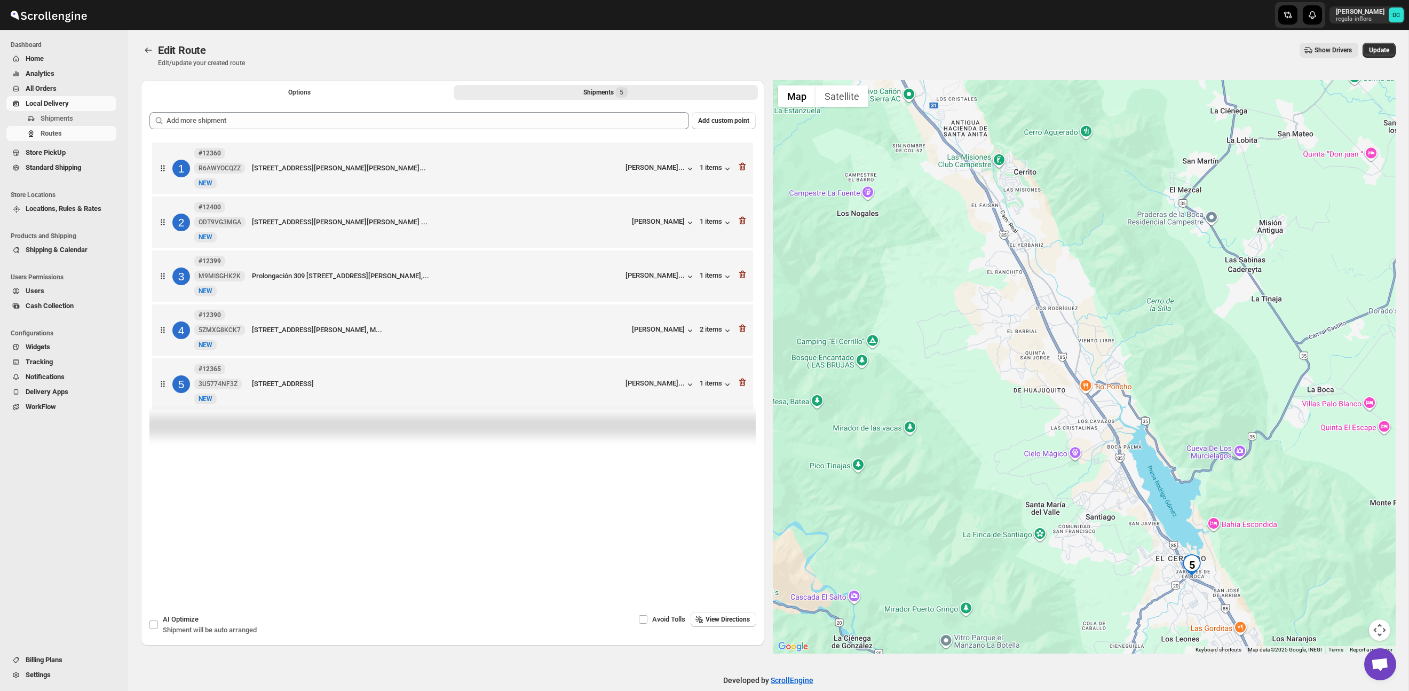
click at [359, 99] on button "Options" at bounding box center [299, 92] width 304 height 15
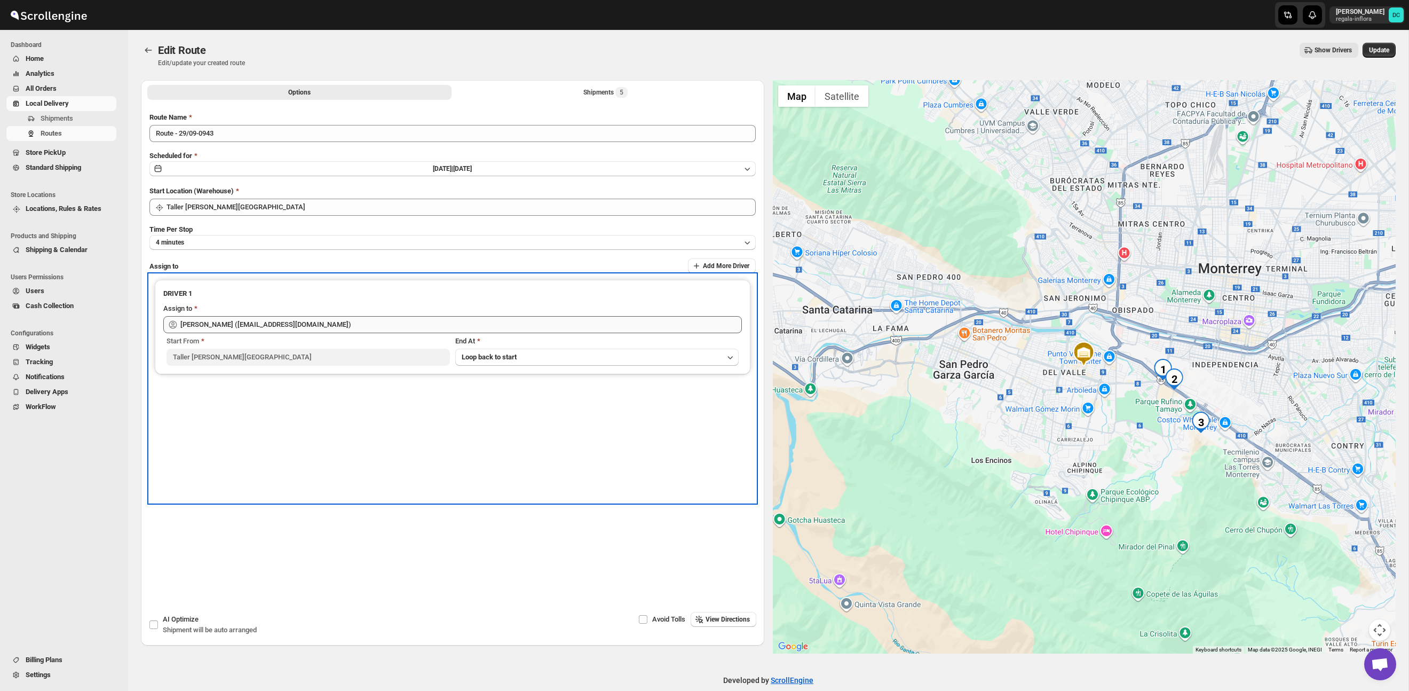
drag, startPoint x: 370, startPoint y: 337, endPoint x: 369, endPoint y: 329, distance: 8.6
click at [370, 336] on div "Start From" at bounding box center [308, 341] width 283 height 11
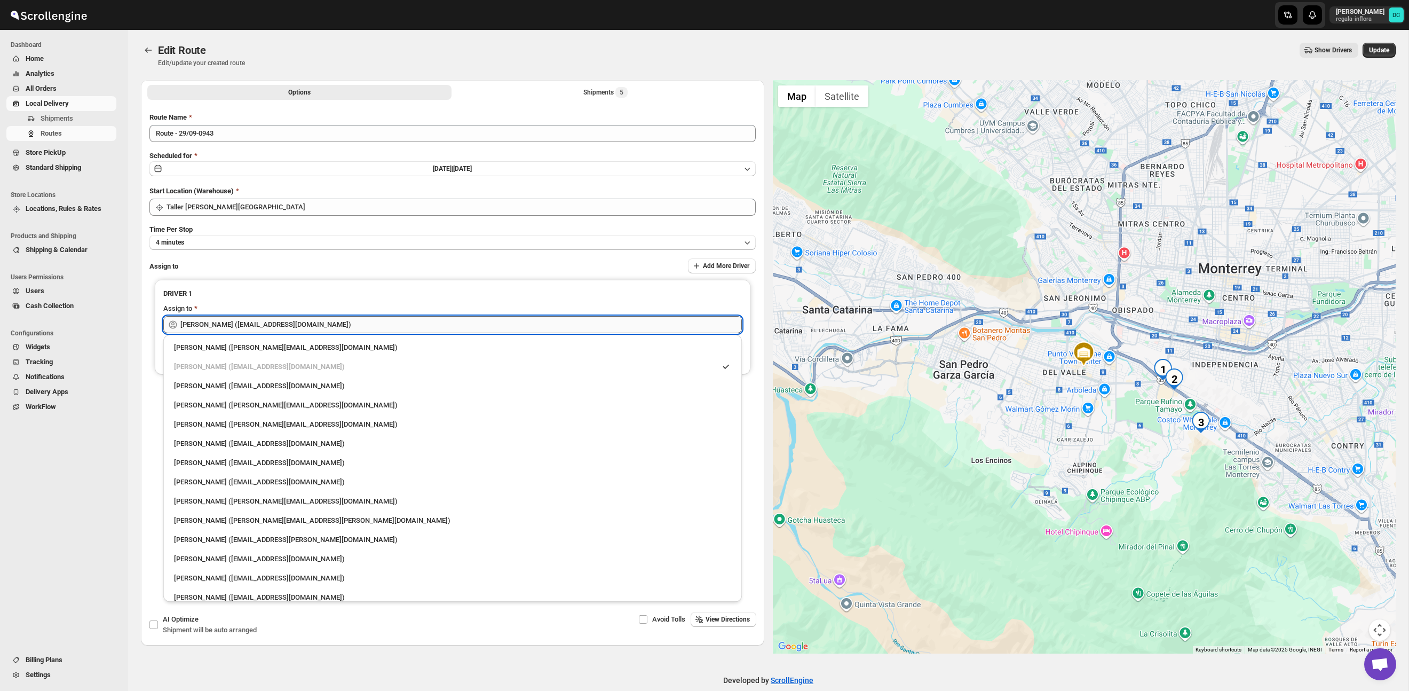
click at [369, 329] on input "[PERSON_NAME] ([EMAIL_ADDRESS][DOMAIN_NAME])" at bounding box center [460, 324] width 561 height 17
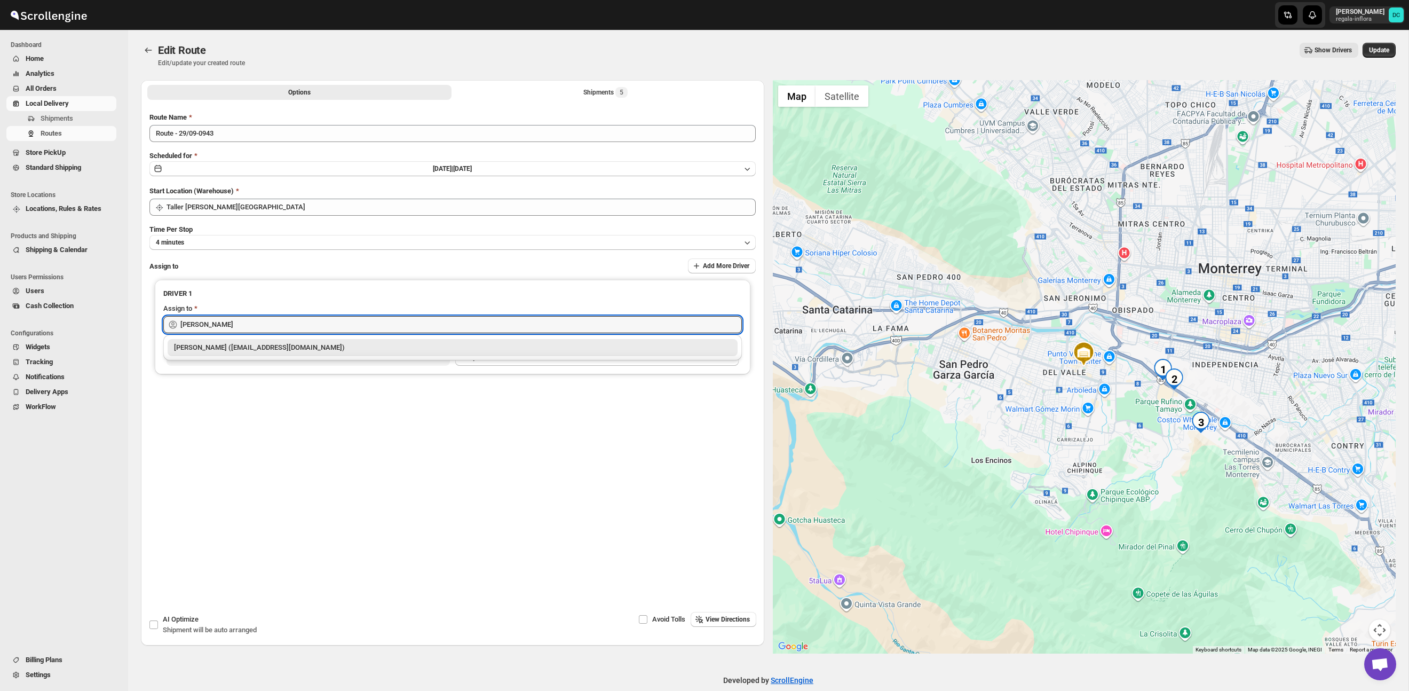
drag, startPoint x: 381, startPoint y: 349, endPoint x: 375, endPoint y: 347, distance: 6.6
click at [382, 348] on div "[PERSON_NAME] ([EMAIL_ADDRESS][DOMAIN_NAME])" at bounding box center [452, 347] width 557 height 11
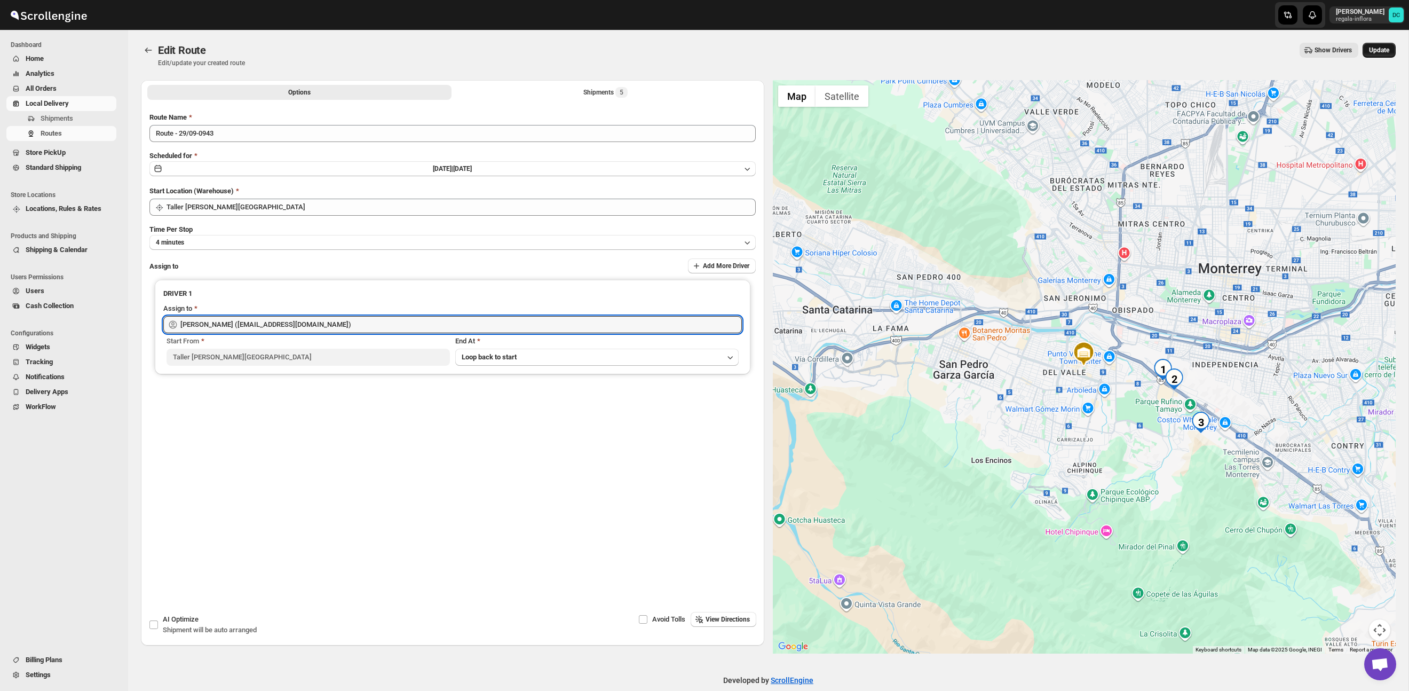
type input "[PERSON_NAME] ([EMAIL_ADDRESS][DOMAIN_NAME])"
click at [1381, 48] on span "Update" at bounding box center [1379, 50] width 20 height 9
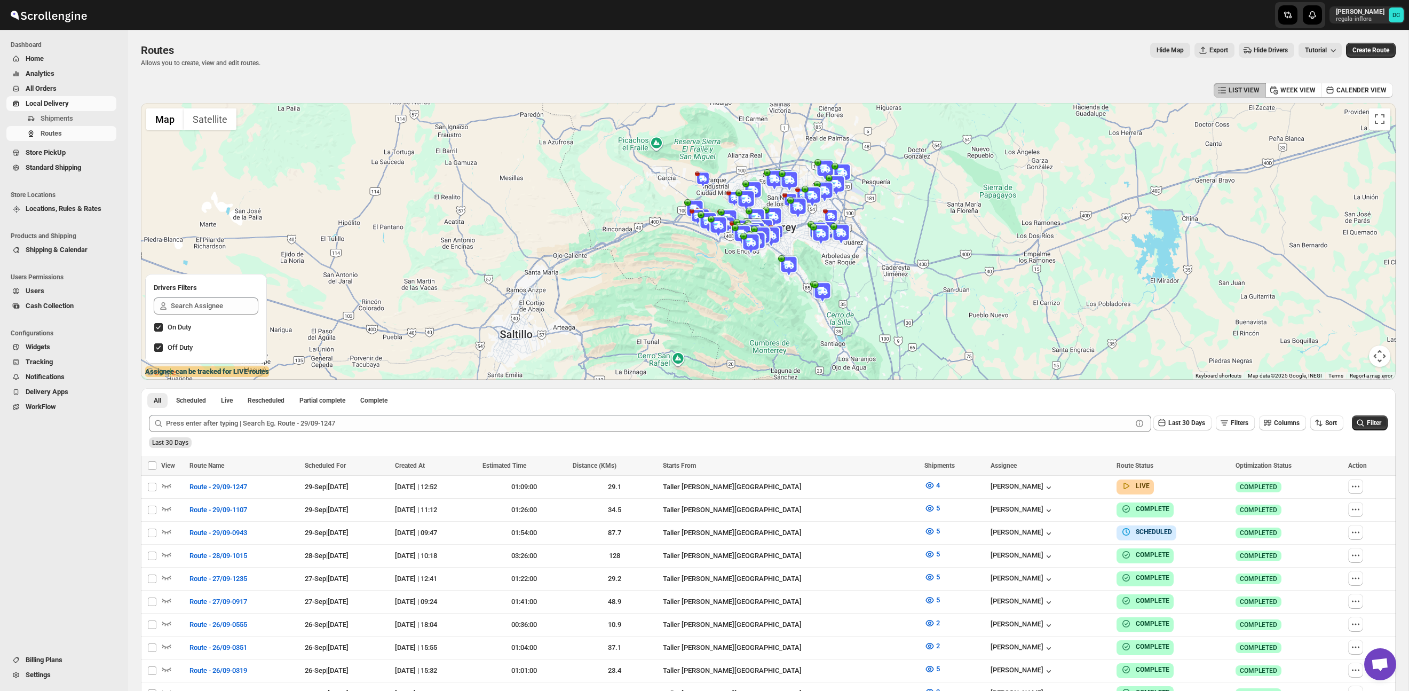
scroll to position [1, 0]
click at [1360, 505] on icon "button" at bounding box center [1355, 508] width 11 height 11
checkbox input "true"
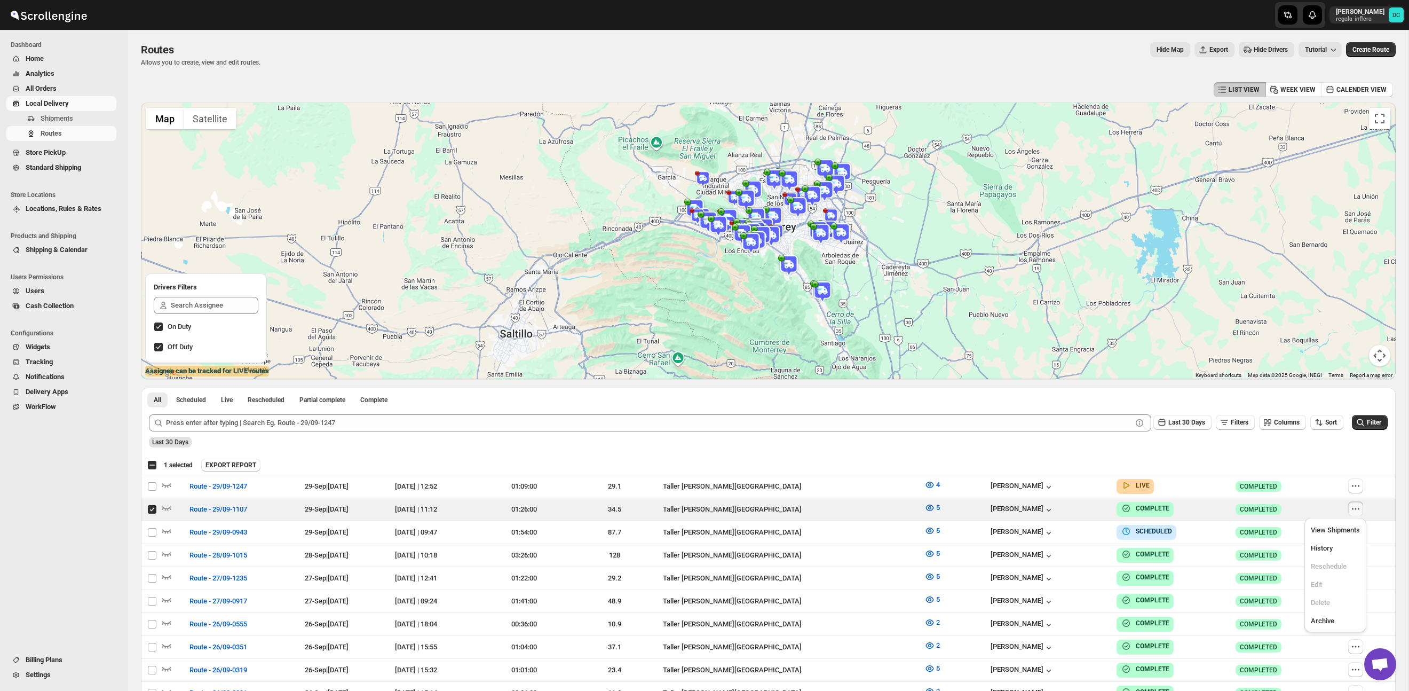
drag, startPoint x: 1291, startPoint y: 459, endPoint x: 1339, endPoint y: 498, distance: 61.4
click at [1292, 459] on div "EXPORT REPORT" at bounding box center [796, 464] width 1190 height 13
click at [1361, 547] on button "button" at bounding box center [1355, 554] width 15 height 15
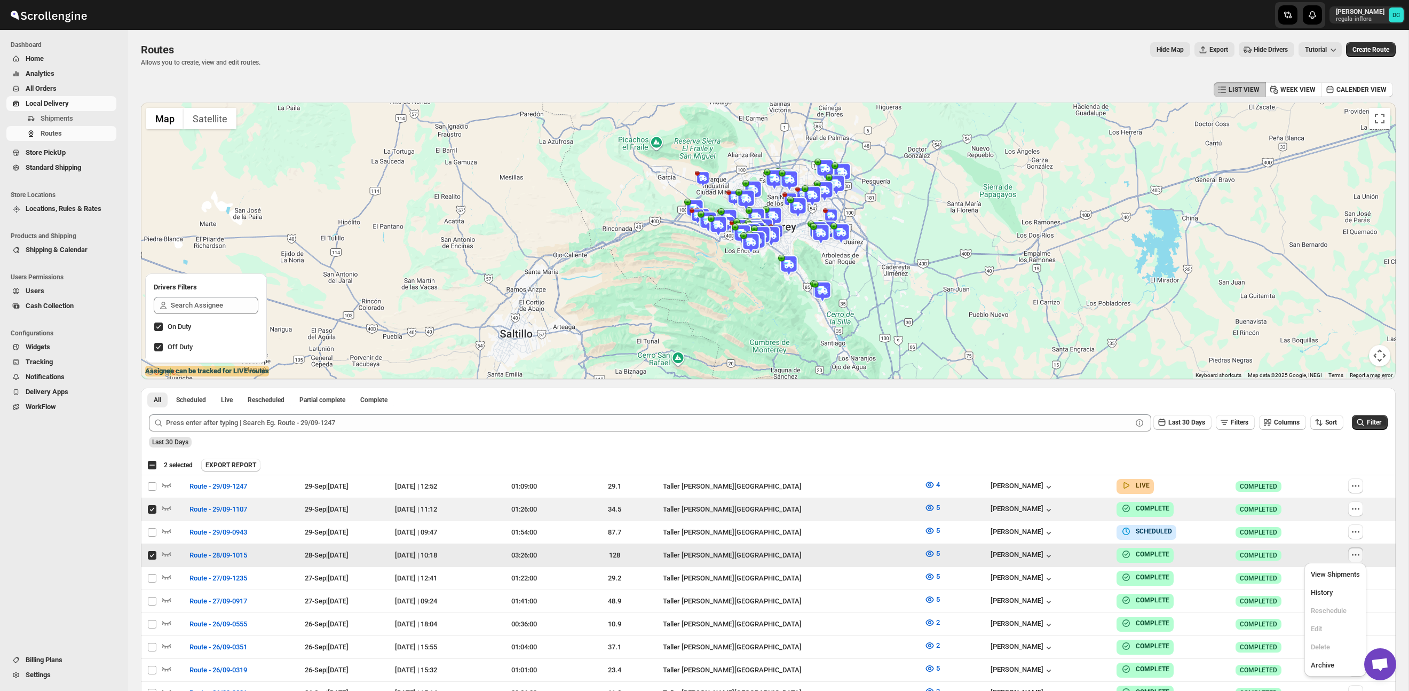
drag, startPoint x: 1362, startPoint y: 555, endPoint x: 1361, endPoint y: 548, distance: 7.6
click at [1361, 555] on icon "button" at bounding box center [1355, 554] width 11 height 11
checkbox input "false"
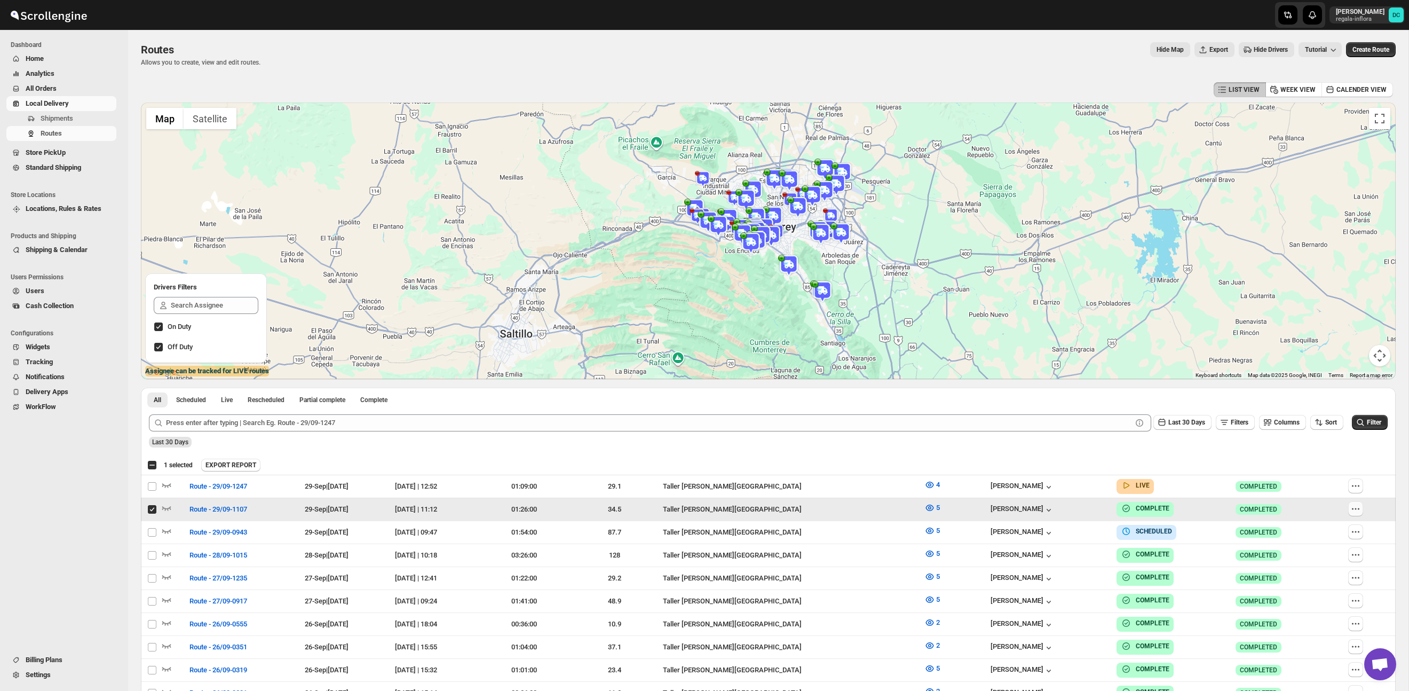
click at [1360, 501] on button "button" at bounding box center [1355, 508] width 15 height 15
checkbox input "false"
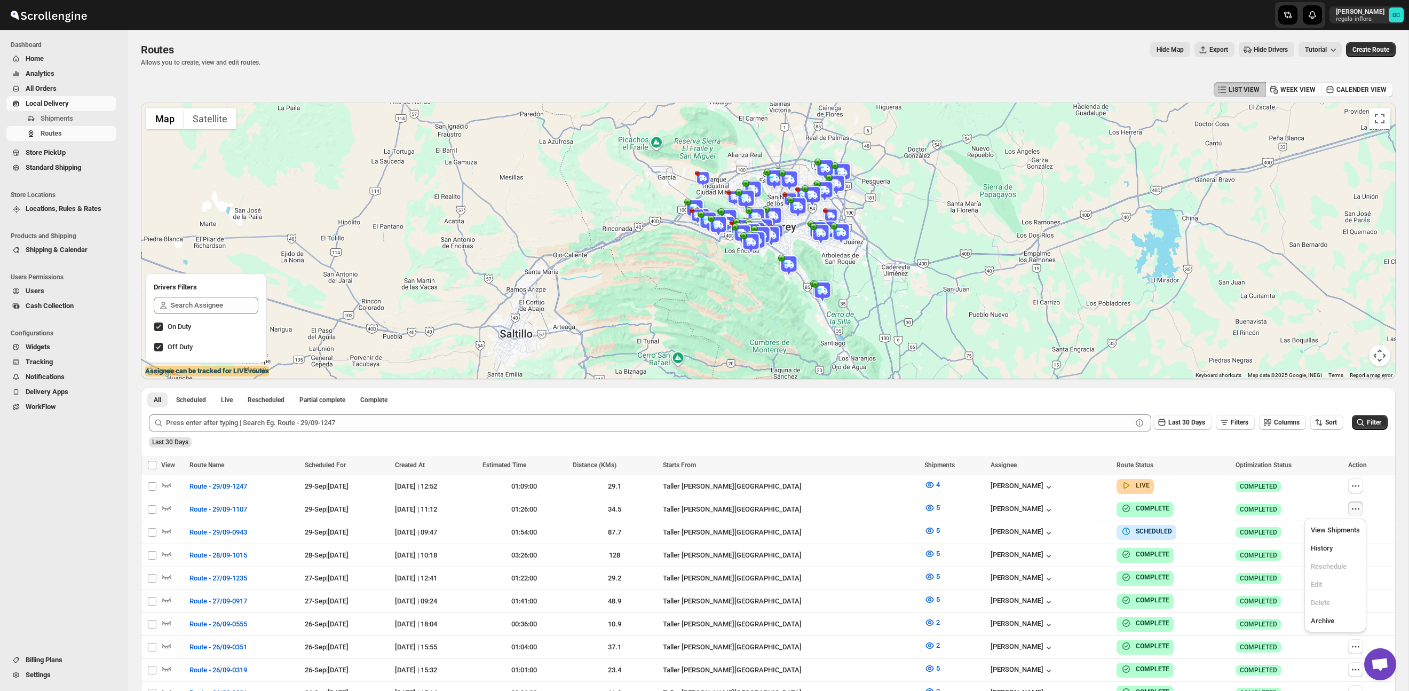
click at [1259, 411] on div "Last 30 Days Filters Columns Sort" at bounding box center [1246, 420] width 194 height 20
click at [1361, 533] on icon "button" at bounding box center [1355, 531] width 11 height 11
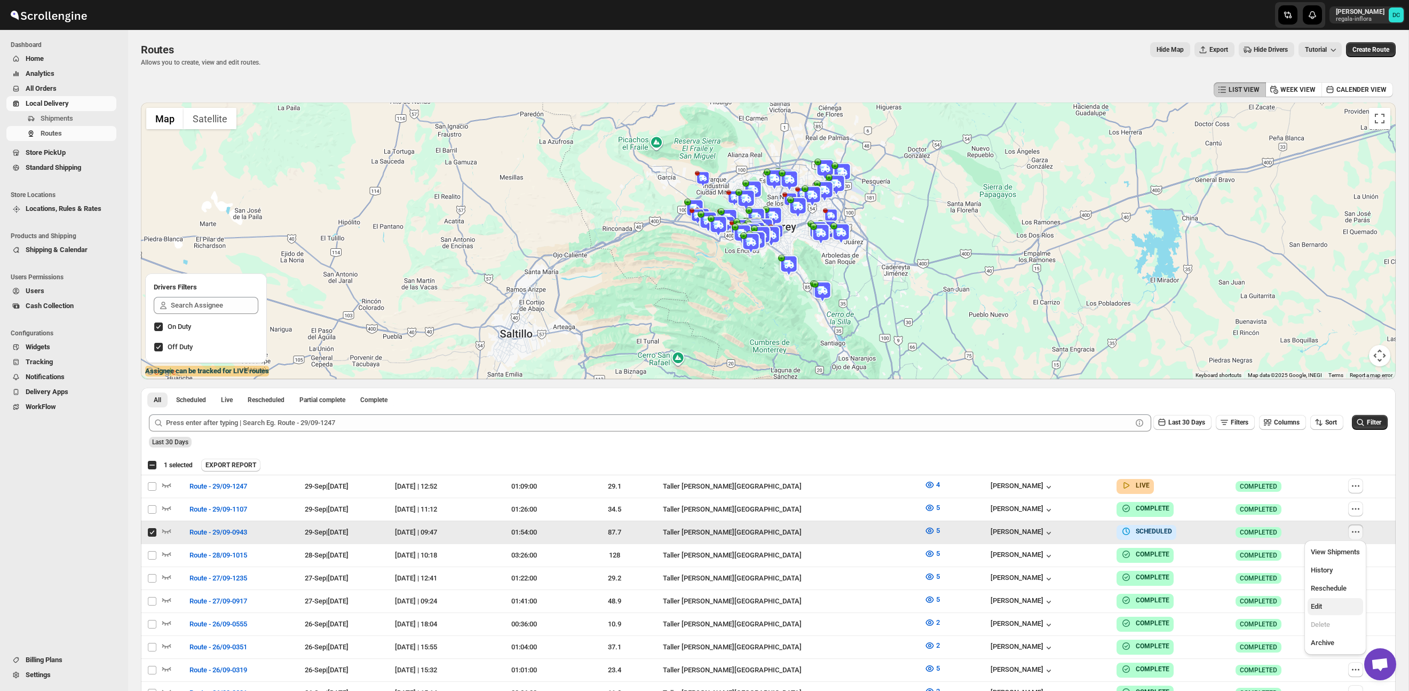
click at [1339, 601] on span "Edit" at bounding box center [1335, 606] width 49 height 11
checkbox input "false"
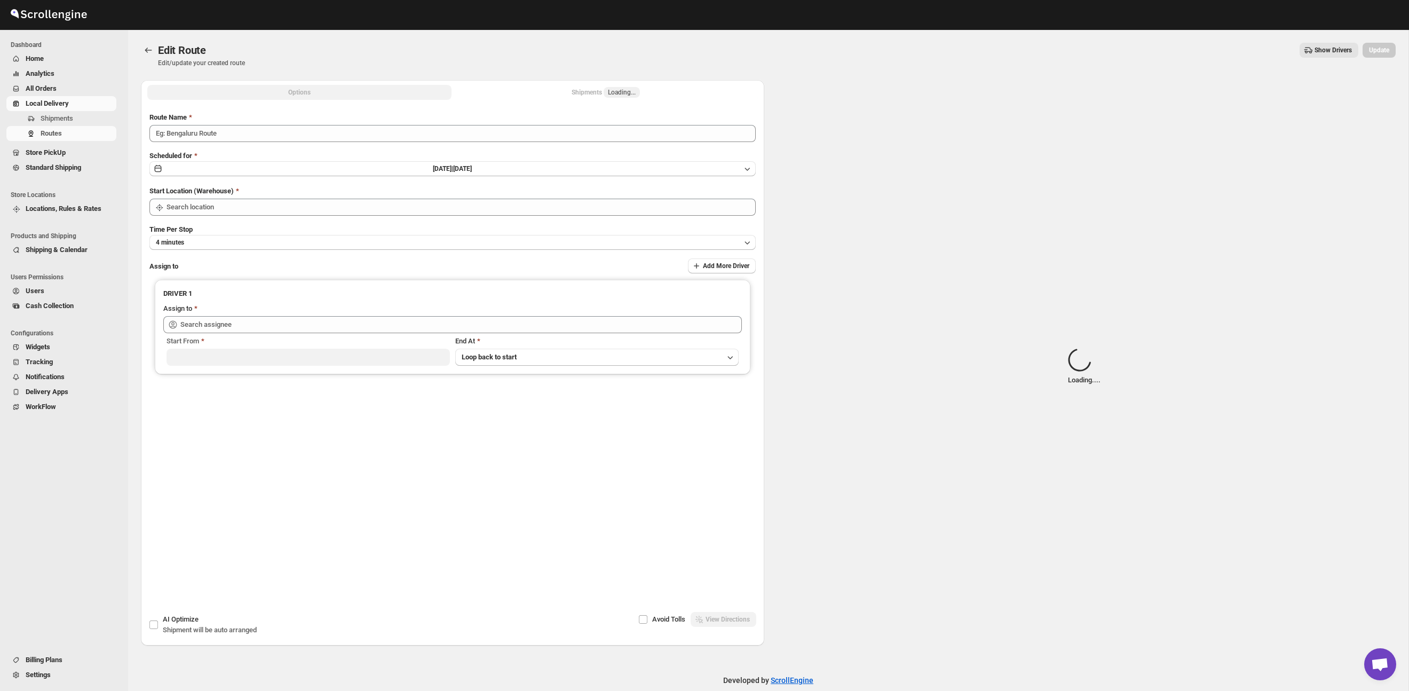
type input "Route - 29/09-0943"
drag, startPoint x: 589, startPoint y: 100, endPoint x: 575, endPoint y: 94, distance: 14.6
click at [588, 100] on div "Options Shipments Loading... More views Options Shipments Loading... More views" at bounding box center [452, 91] width 623 height 23
click at [575, 94] on div "Shipments Loading..." at bounding box center [606, 92] width 68 height 11
type input "Taller [PERSON_NAME][GEOGRAPHIC_DATA]"
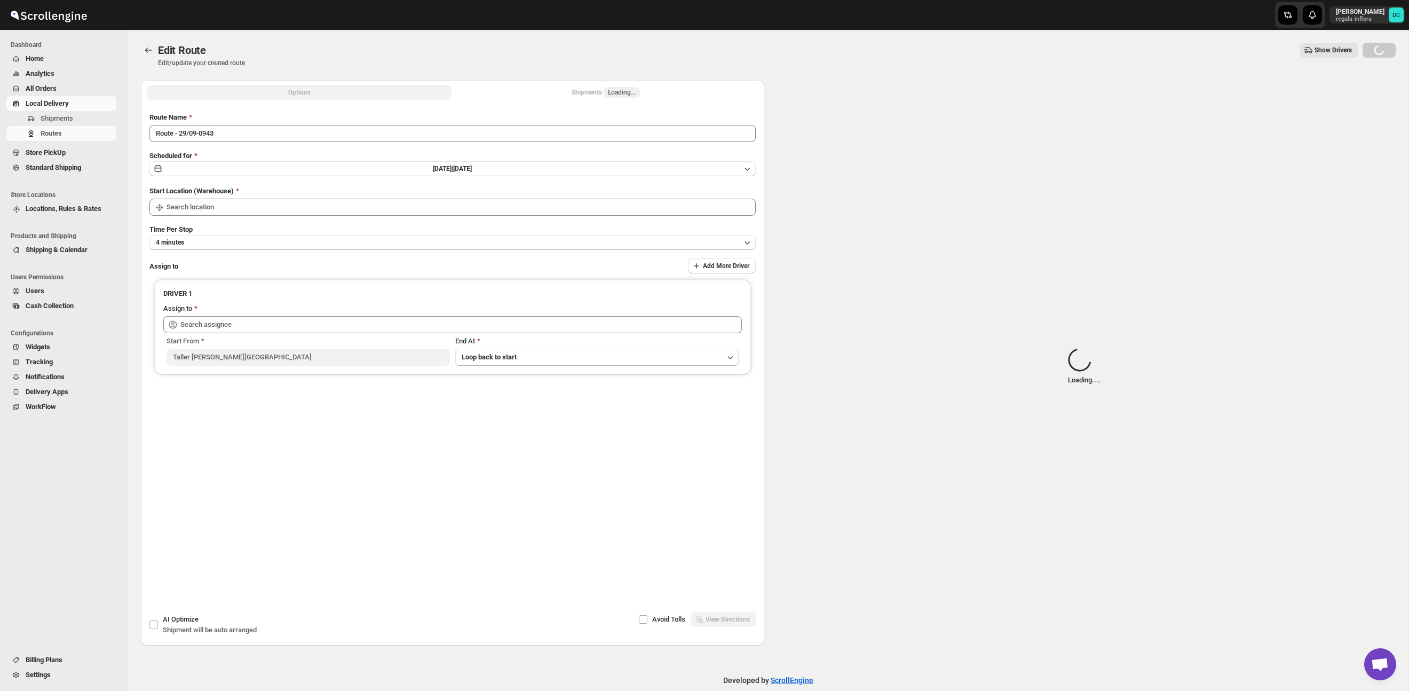
click at [593, 93] on div "Shipments Loading..." at bounding box center [606, 92] width 68 height 11
type input "Taller [PERSON_NAME][GEOGRAPHIC_DATA]"
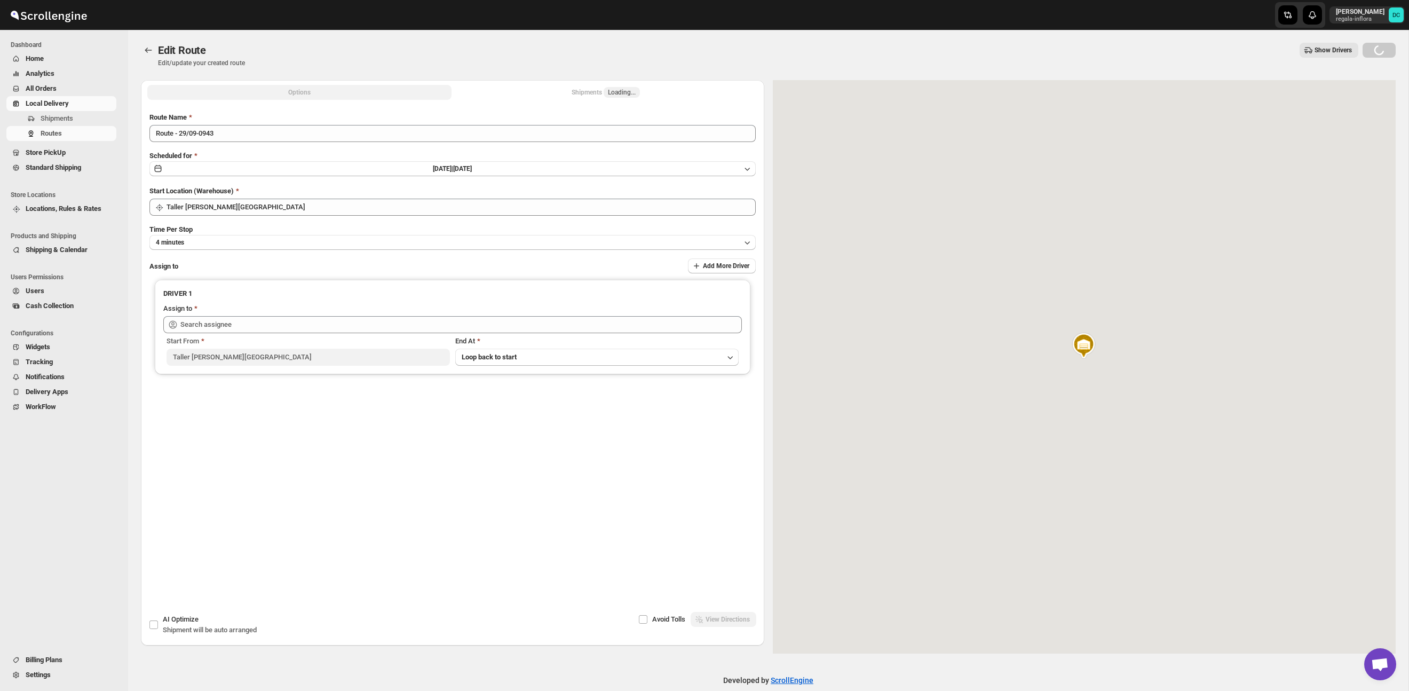
type input "[PERSON_NAME] ([EMAIL_ADDRESS][DOMAIN_NAME])"
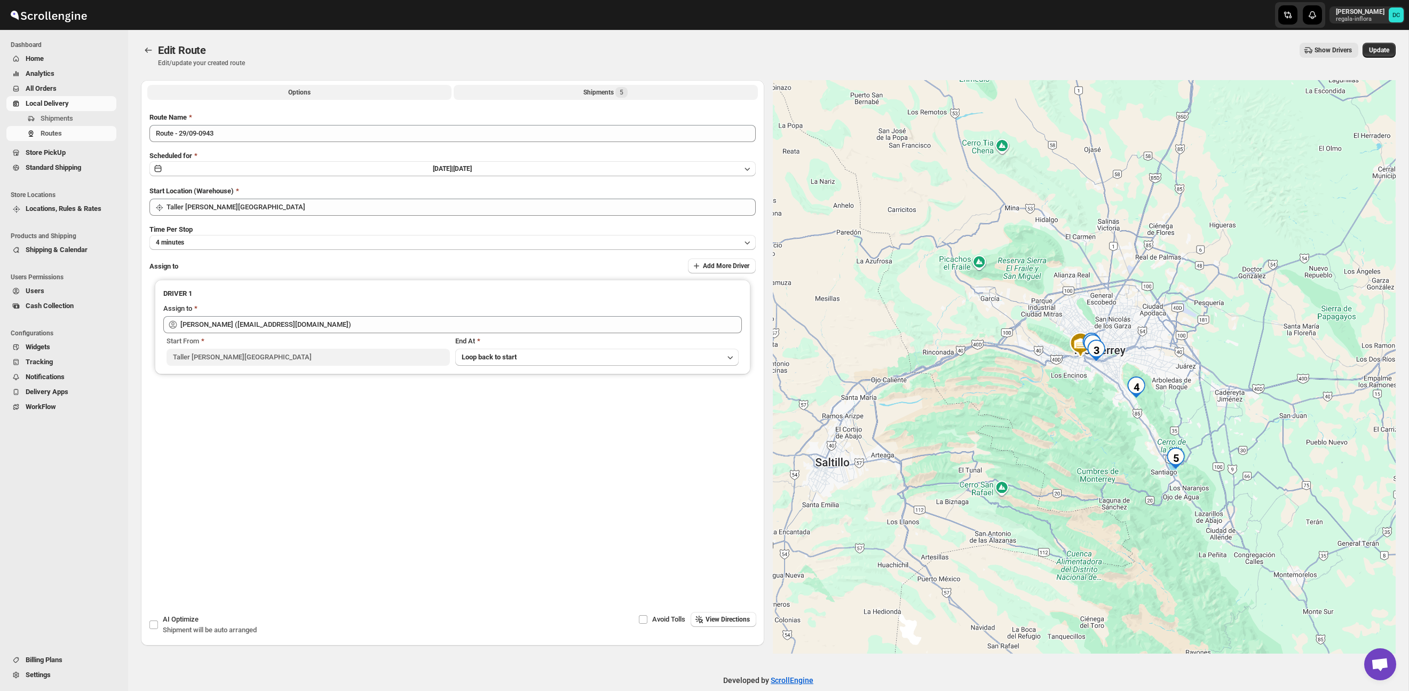
click at [579, 88] on button "Shipments 5" at bounding box center [606, 92] width 304 height 15
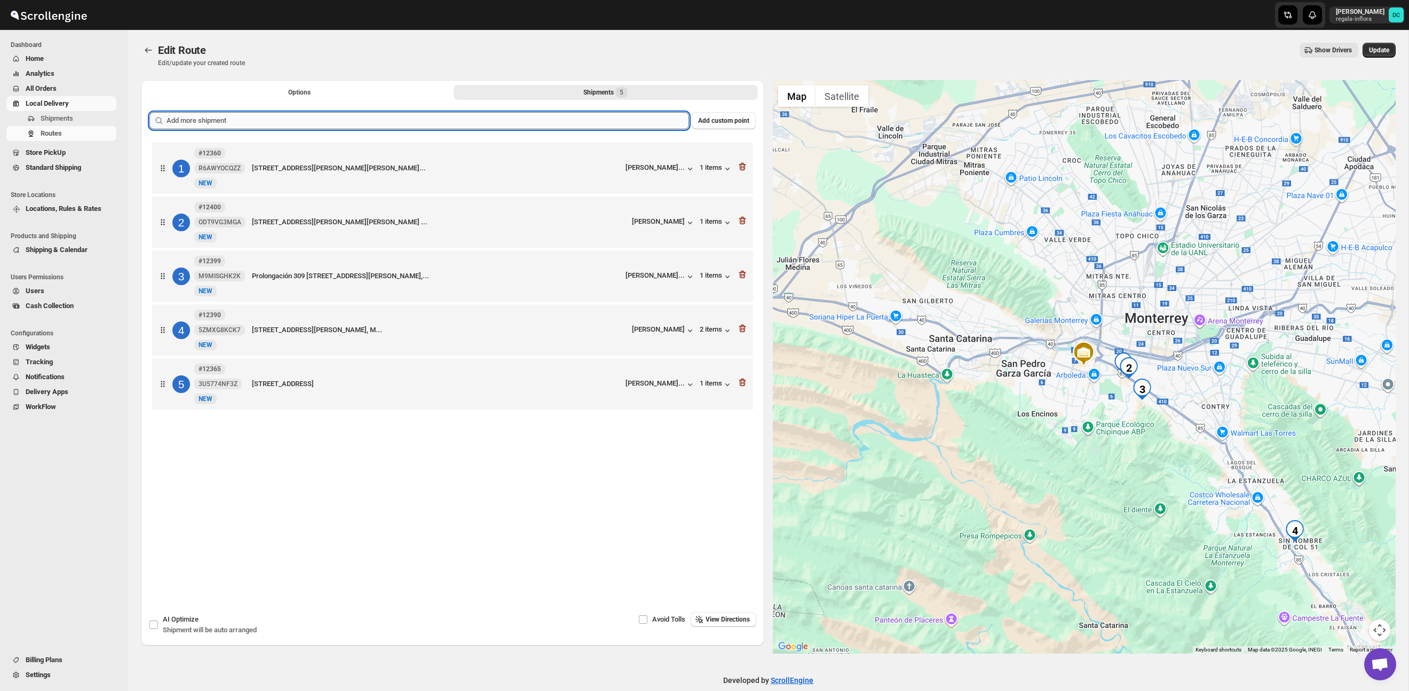
click at [329, 121] on input "text" at bounding box center [428, 120] width 522 height 17
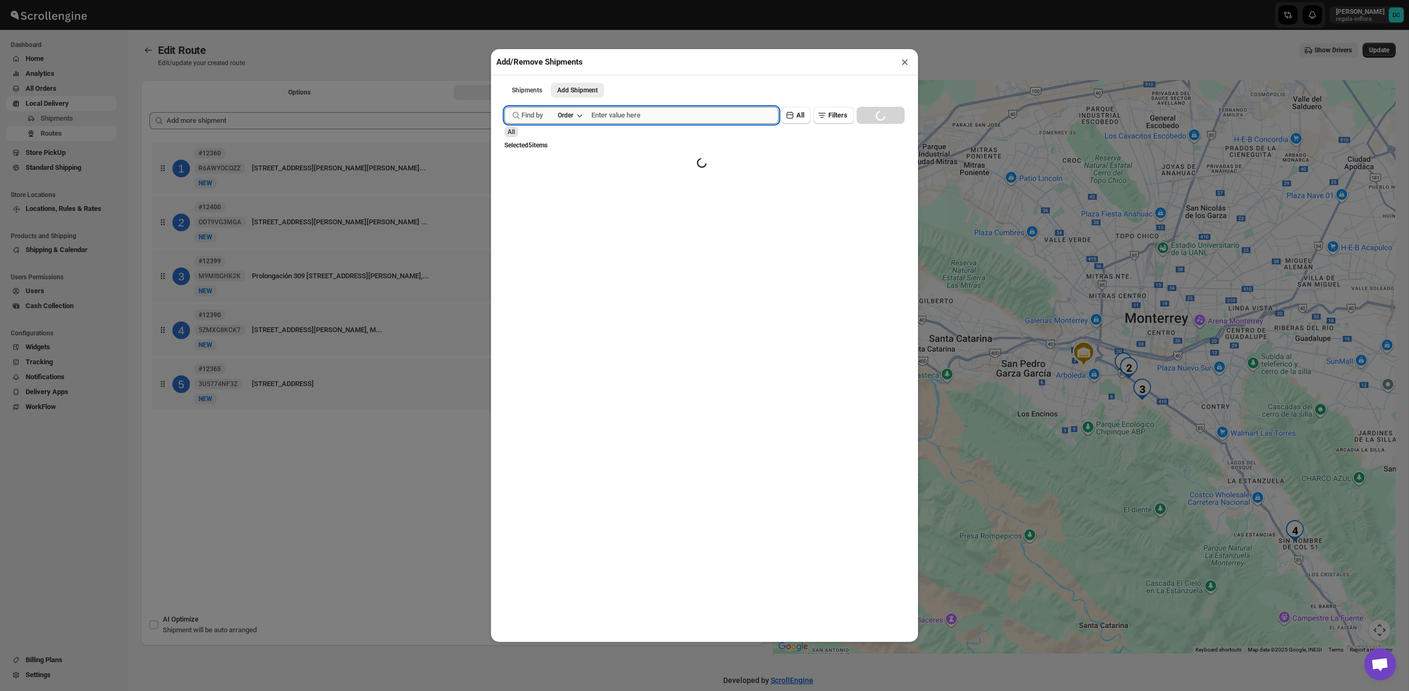
click at [671, 120] on input "text" at bounding box center [684, 115] width 187 height 17
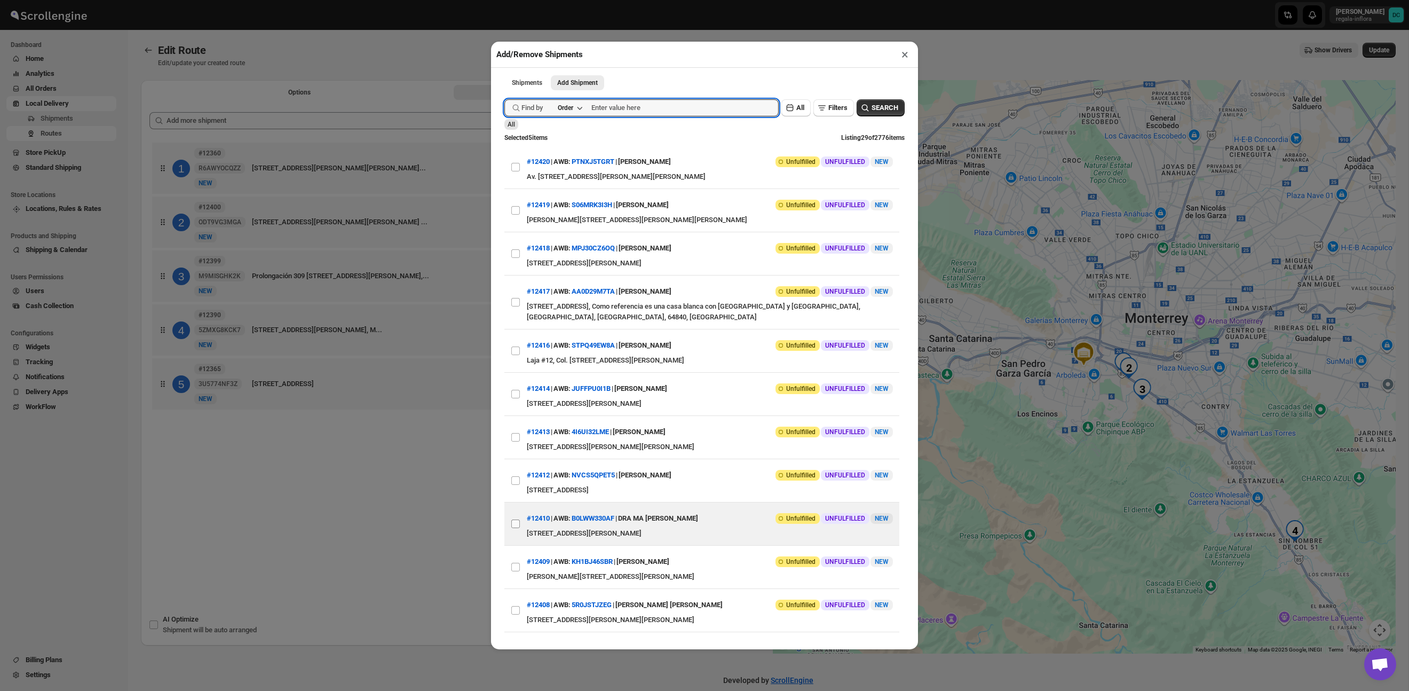
click at [514, 528] on input "View details for 68dac5e102c94fc1c02bd9e3" at bounding box center [515, 523] width 9 height 9
checkbox input "true"
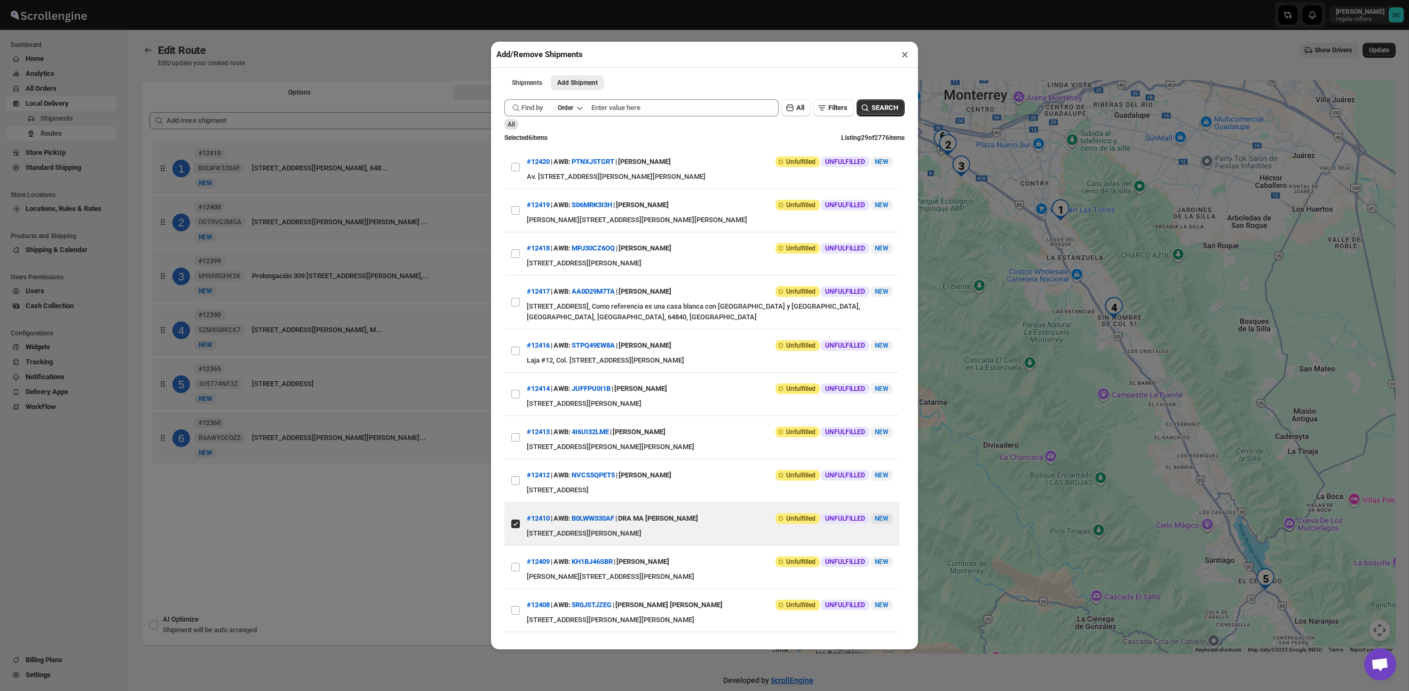
click at [409, 512] on div "Add/Remove Shipments × Shipments Add Shipment More views Shipments Add Shipment…" at bounding box center [704, 345] width 1409 height 691
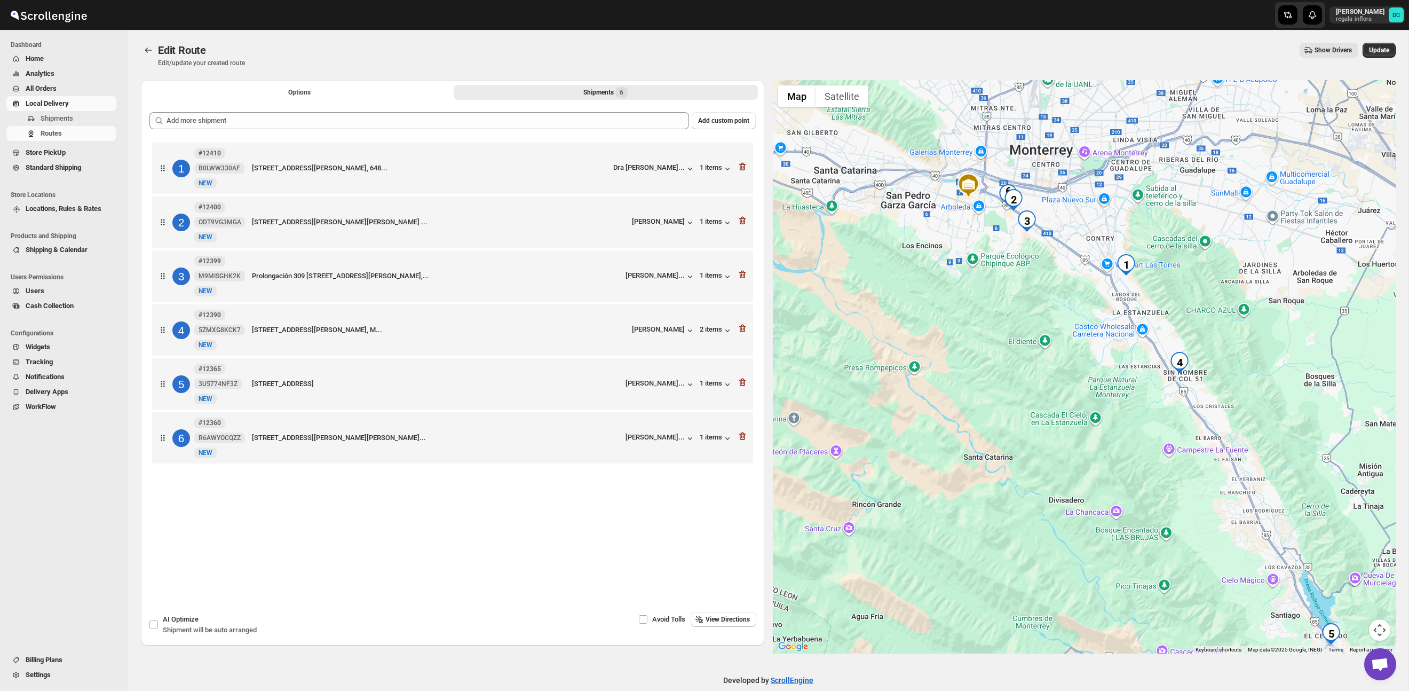
drag, startPoint x: 1002, startPoint y: 319, endPoint x: 1063, endPoint y: 370, distance: 79.9
click at [1063, 370] on div at bounding box center [1084, 366] width 623 height 573
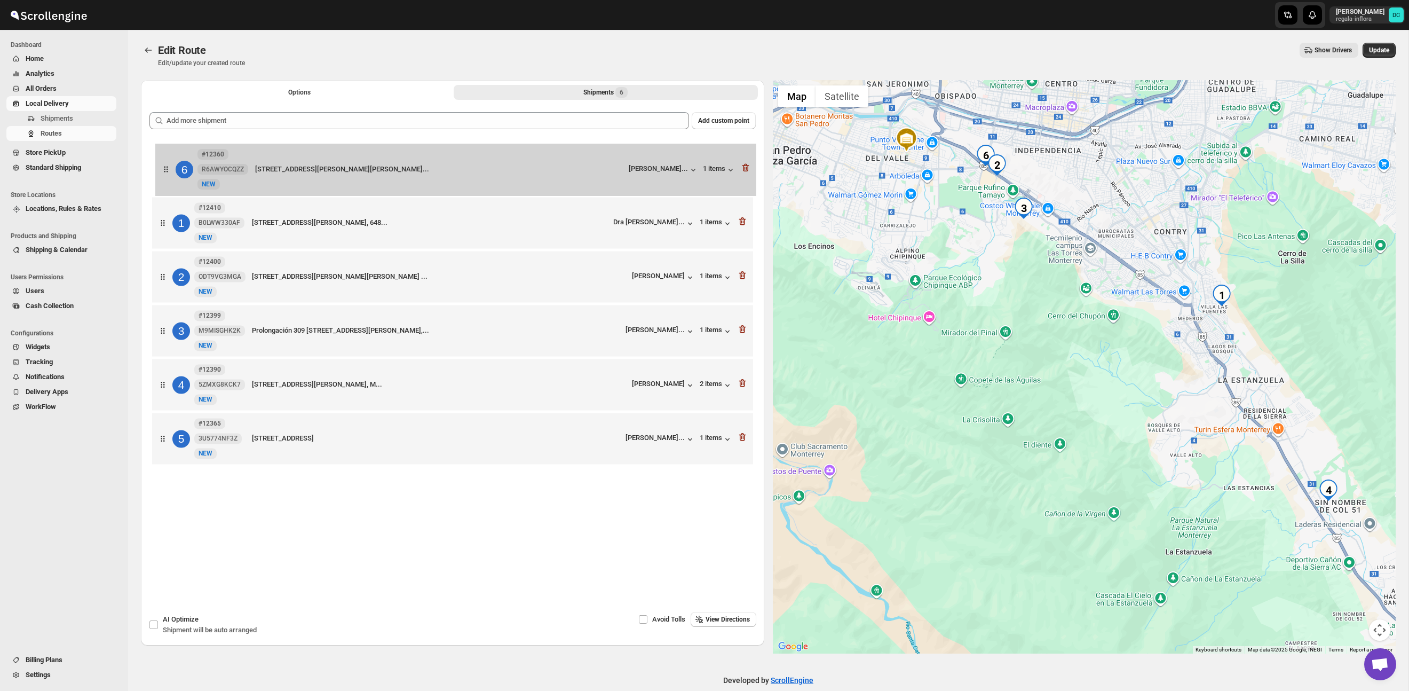
drag, startPoint x: 162, startPoint y: 444, endPoint x: 167, endPoint y: 161, distance: 282.9
click at [167, 161] on div "1 #12410 B0LWW330AF [STREET_ADDRESS][PERSON_NAME], 648... Dra [PERSON_NAME]... …" at bounding box center [452, 304] width 606 height 329
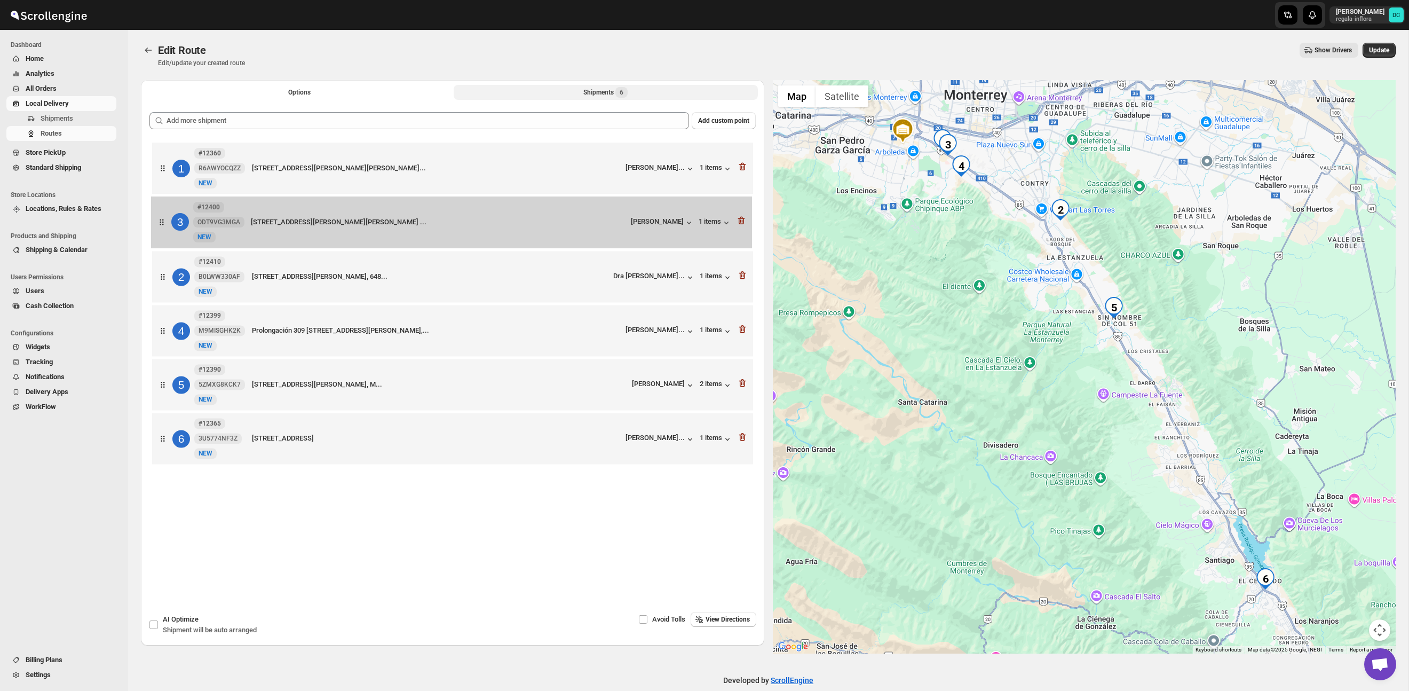
drag, startPoint x: 167, startPoint y: 284, endPoint x: 165, endPoint y: 217, distance: 67.3
click at [165, 217] on div "1 #12360 R6AWYOCQZZ New NEW [STREET_ADDRESS][PERSON_NAME][PERSON_NAME]... [PERS…" at bounding box center [452, 304] width 606 height 329
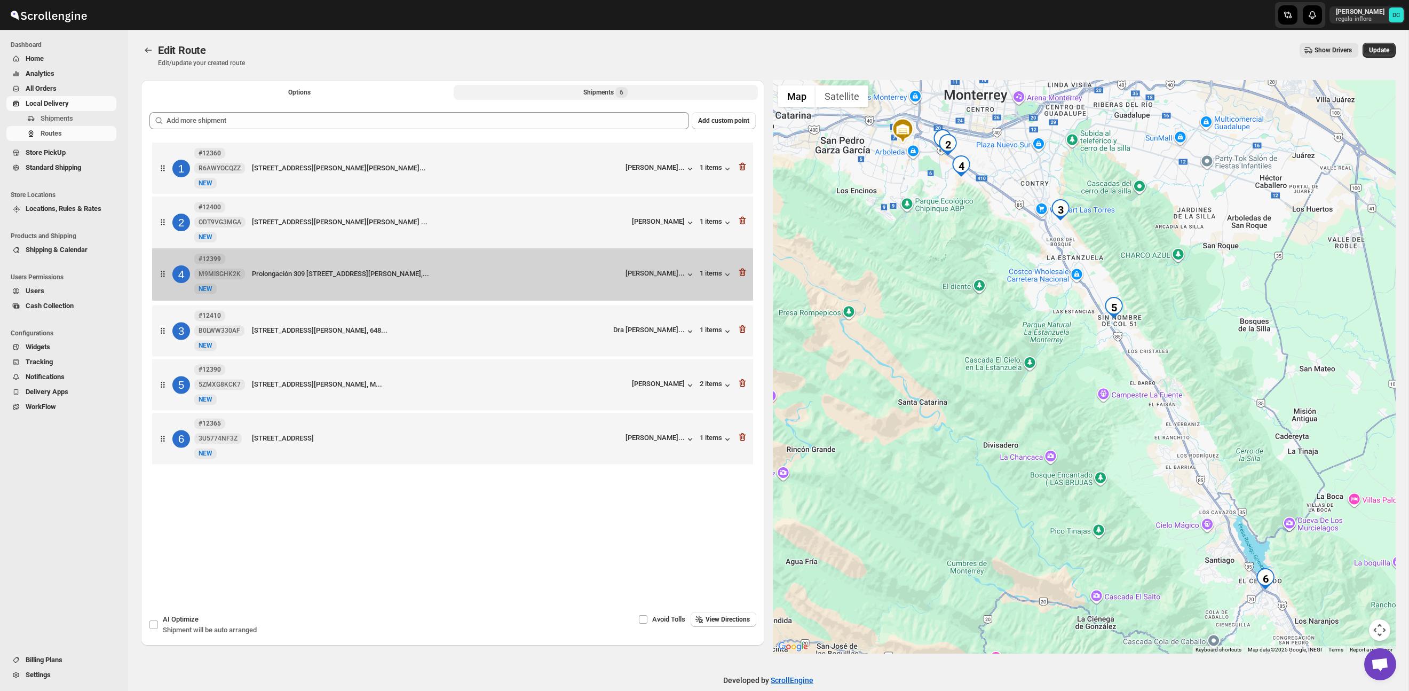
drag, startPoint x: 165, startPoint y: 328, endPoint x: 165, endPoint y: 275, distance: 53.4
click at [165, 275] on div "1 #12360 R6AWYOCQZZ New NEW [STREET_ADDRESS][PERSON_NAME][PERSON_NAME]... [PERS…" at bounding box center [452, 304] width 606 height 329
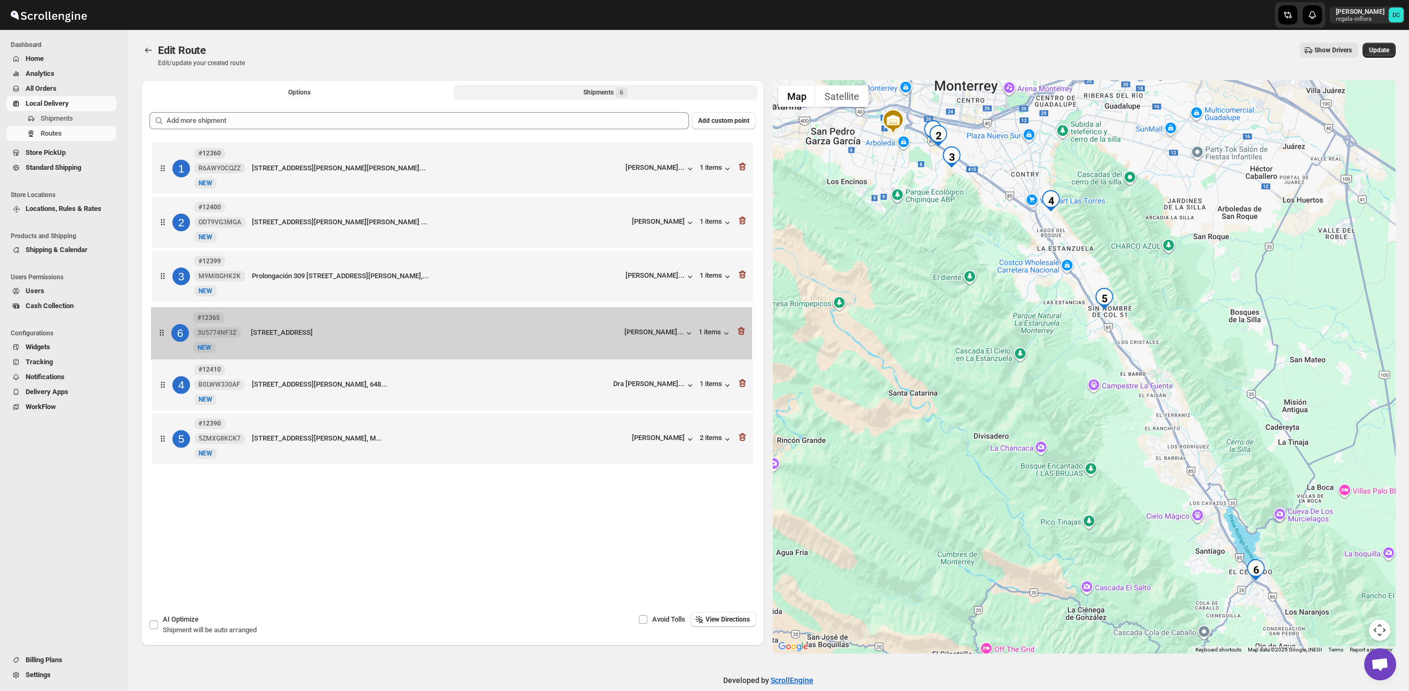
drag, startPoint x: 157, startPoint y: 446, endPoint x: 156, endPoint y: 330, distance: 115.8
click at [156, 330] on div "1 #12360 R6AWYOCQZZ New NEW [STREET_ADDRESS][PERSON_NAME][PERSON_NAME]... [PERS…" at bounding box center [452, 304] width 606 height 329
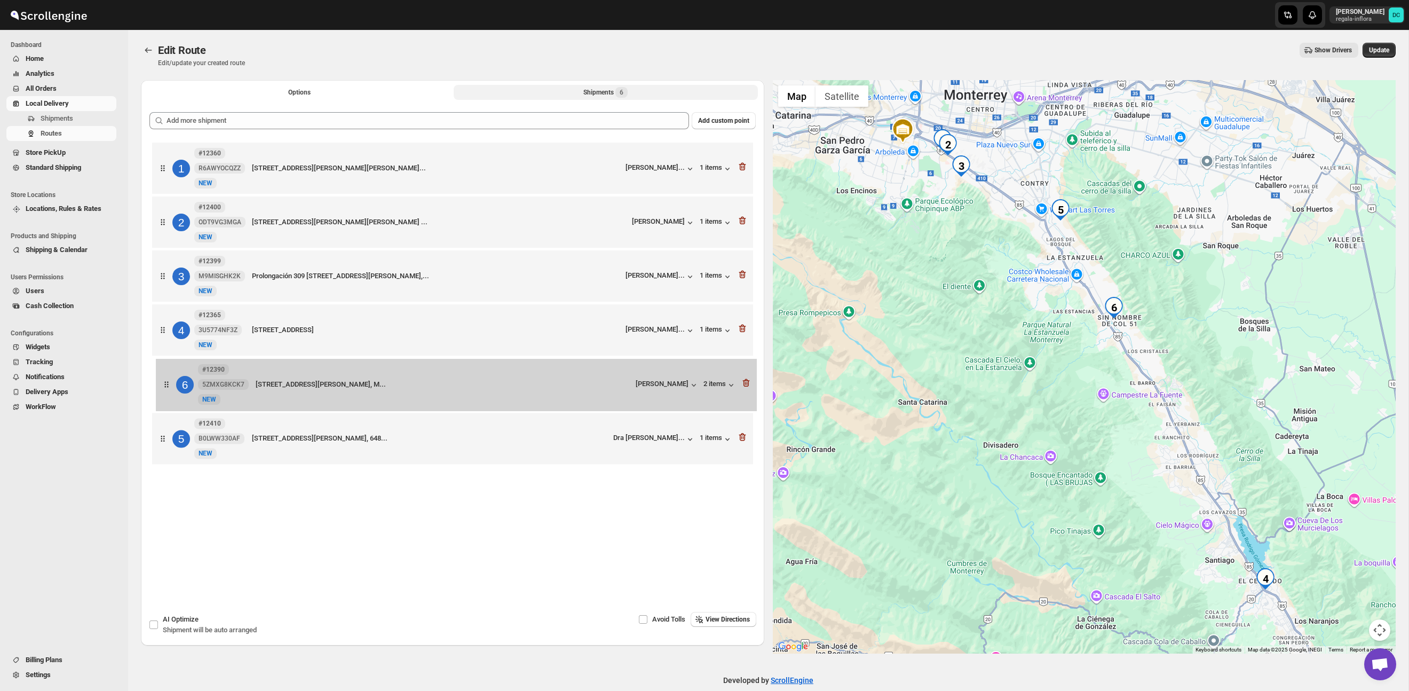
drag, startPoint x: 161, startPoint y: 446, endPoint x: 166, endPoint y: 383, distance: 62.6
click at [166, 383] on div "1 #12360 R6AWYOCQZZ New NEW [STREET_ADDRESS][PERSON_NAME][PERSON_NAME]... [PERS…" at bounding box center [452, 304] width 606 height 329
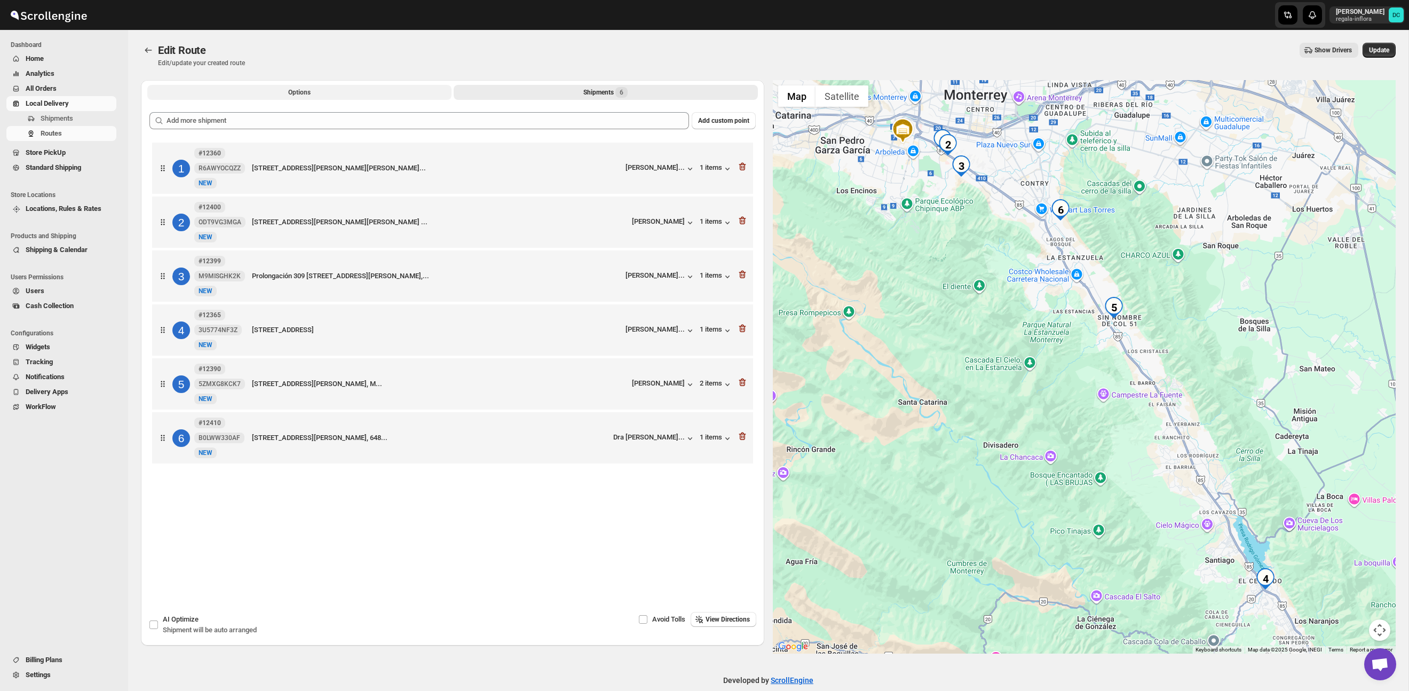
click at [335, 91] on button "Options" at bounding box center [299, 92] width 304 height 15
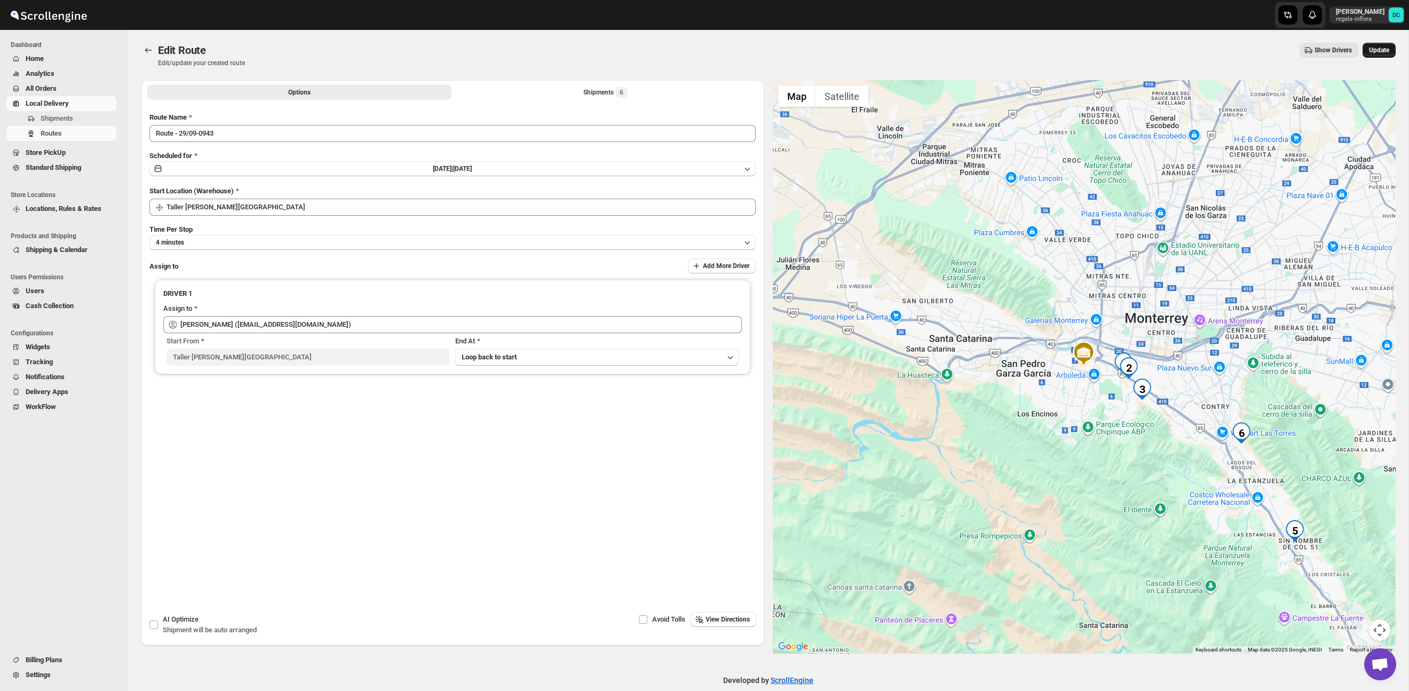
click at [1378, 48] on span "Update" at bounding box center [1379, 50] width 20 height 9
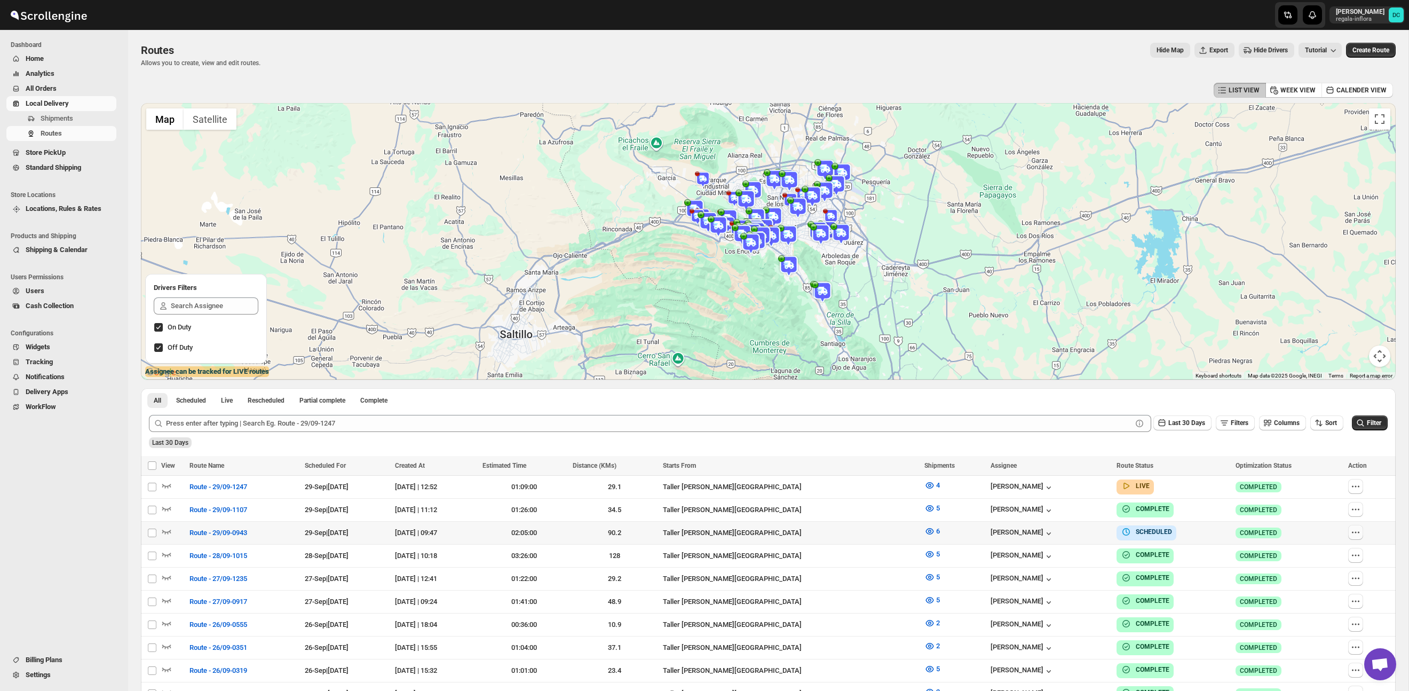
click at [1361, 534] on icon "button" at bounding box center [1355, 532] width 11 height 11
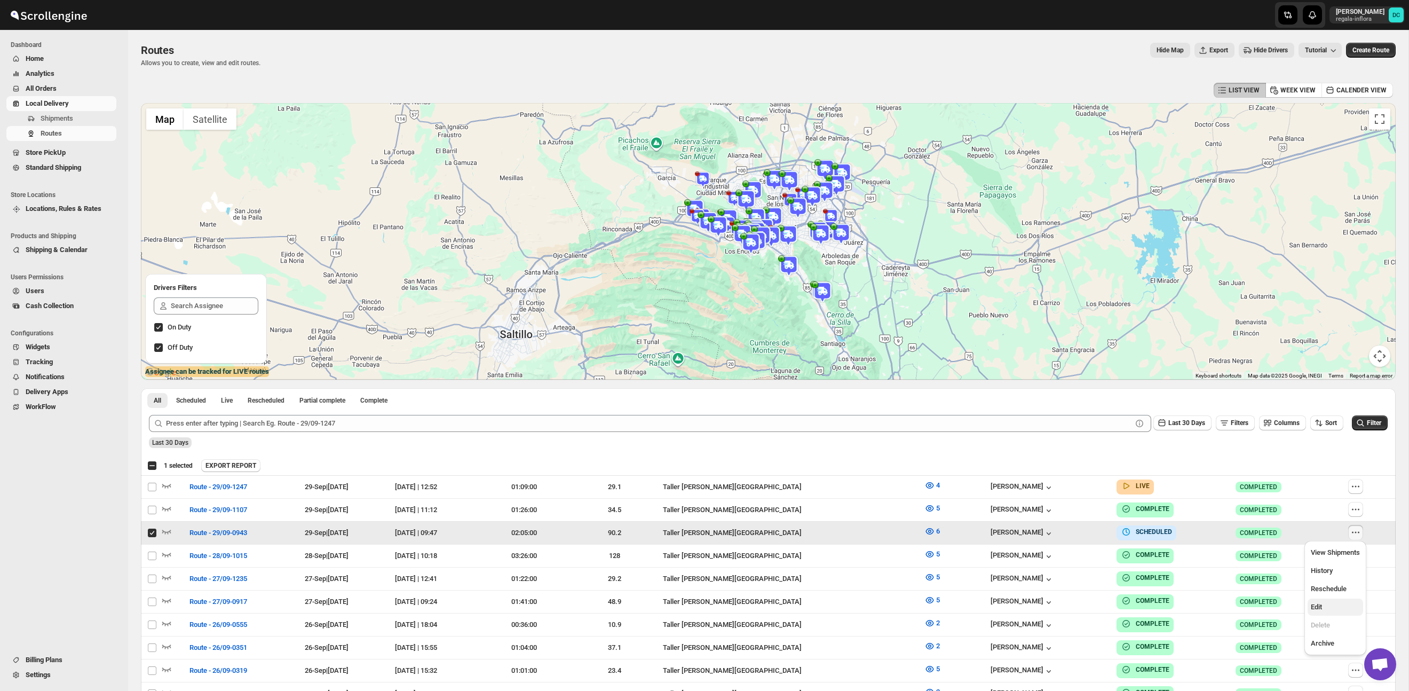
click at [1344, 608] on span "Edit" at bounding box center [1335, 606] width 49 height 11
checkbox input "false"
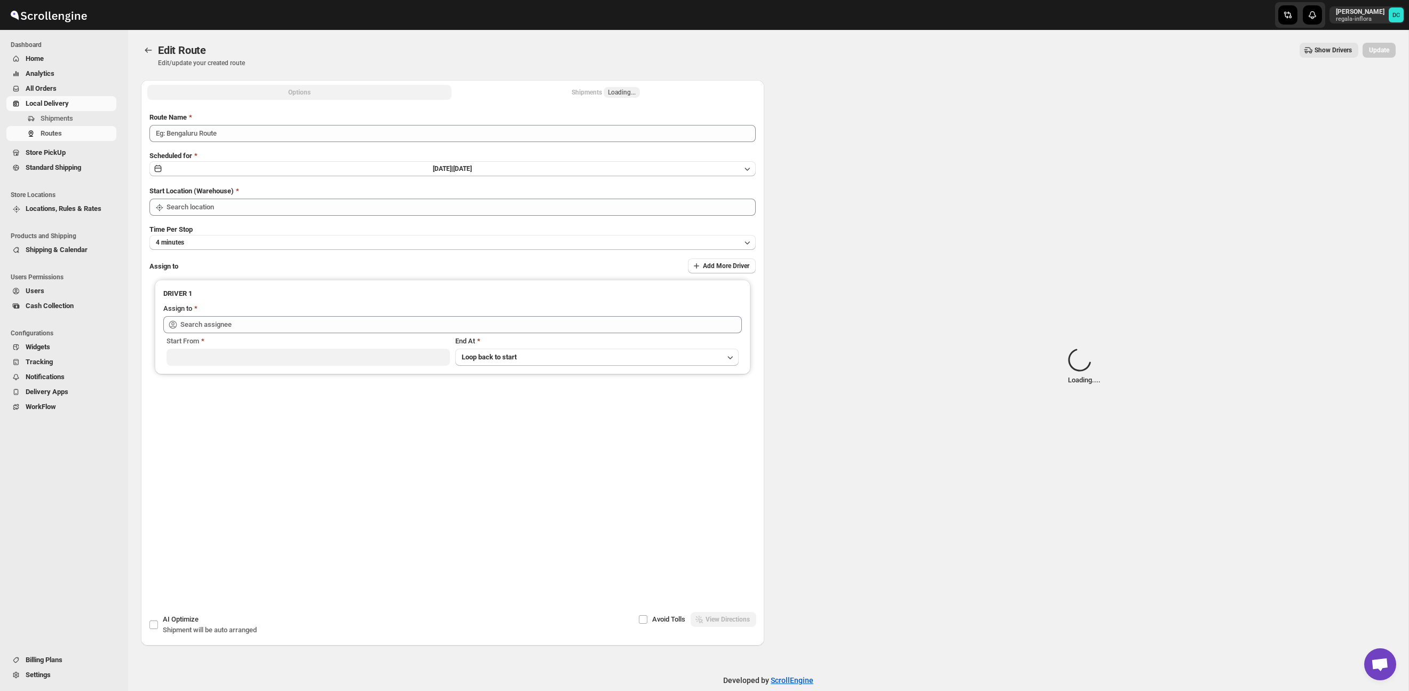
type input "Route - 29/09-0943"
type input "Taller [PERSON_NAME][GEOGRAPHIC_DATA]"
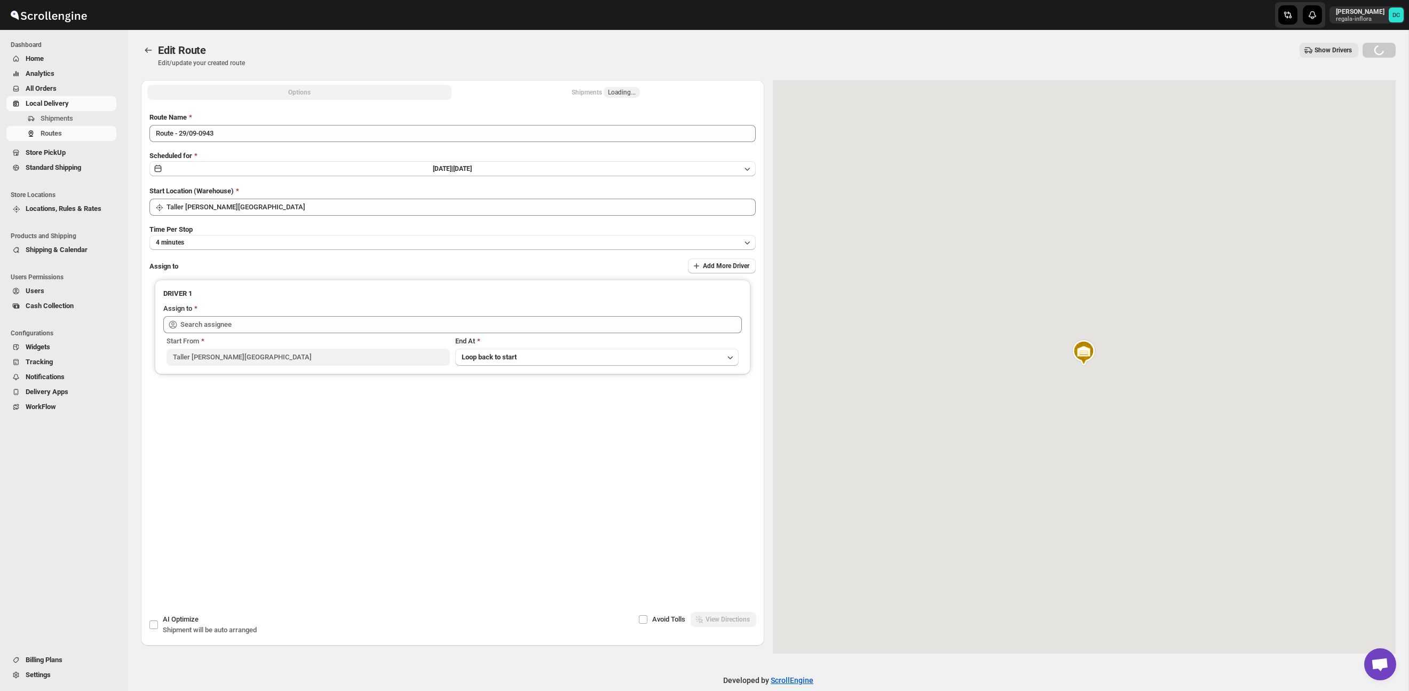
type input "[PERSON_NAME] ([EMAIL_ADDRESS][DOMAIN_NAME])"
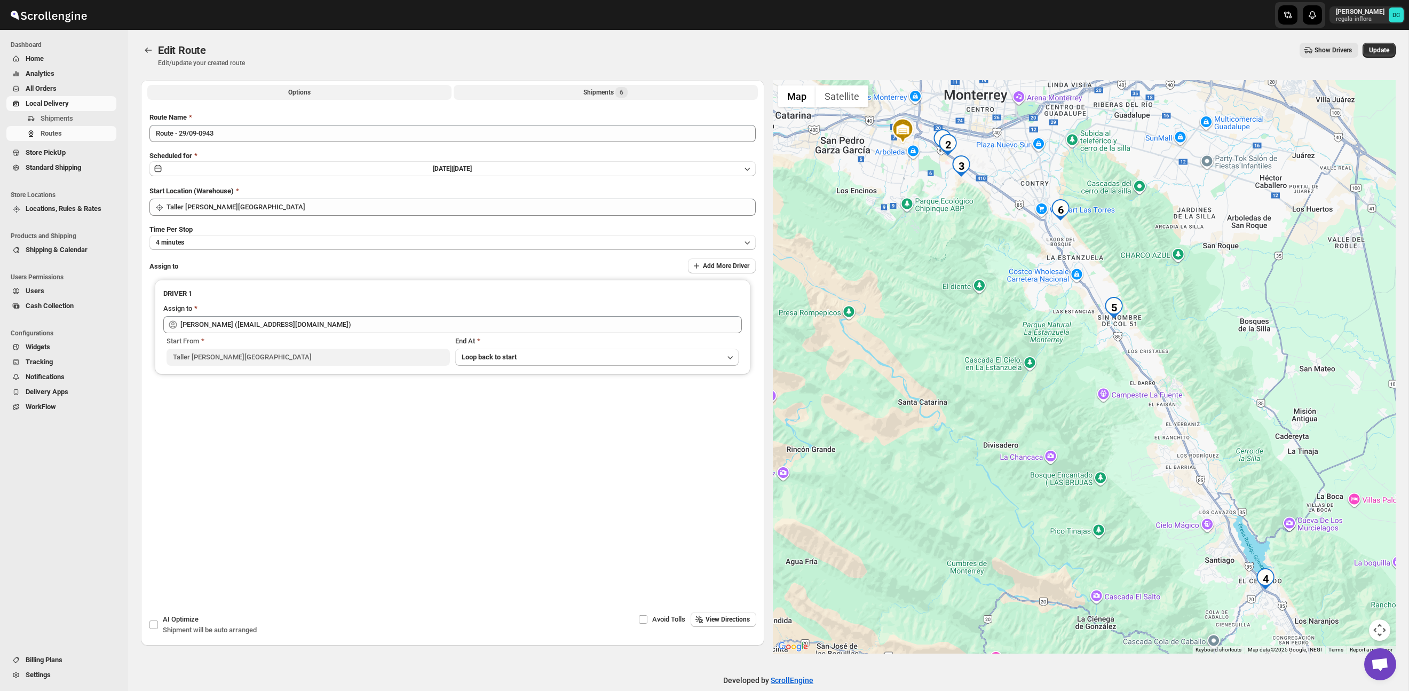
click at [608, 91] on div "Shipments 6" at bounding box center [605, 92] width 44 height 11
